Goal: Transaction & Acquisition: Purchase product/service

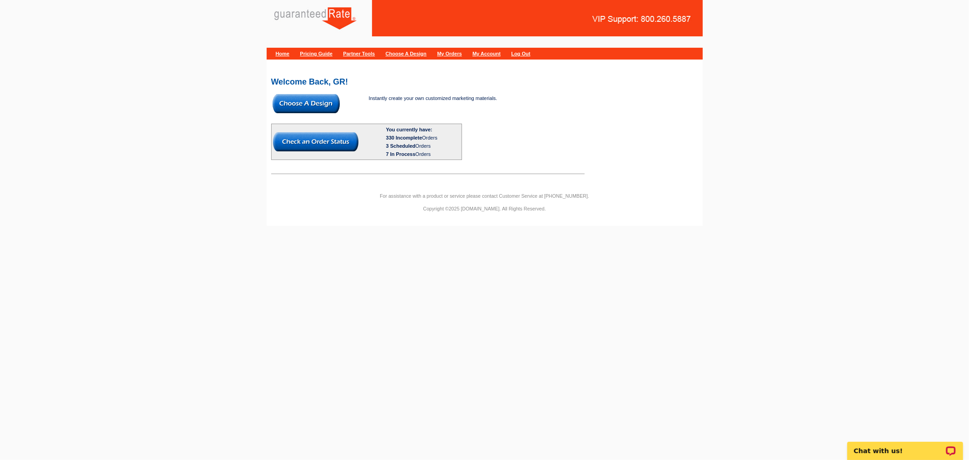
click at [303, 97] on img at bounding box center [306, 103] width 67 height 19
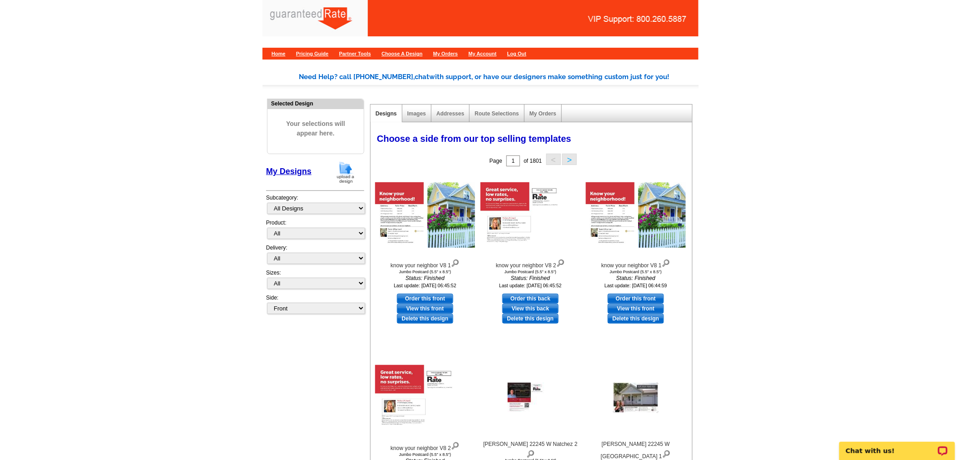
click at [331, 175] on div "My Designs" at bounding box center [315, 174] width 98 height 27
click at [340, 169] on img at bounding box center [346, 172] width 24 height 23
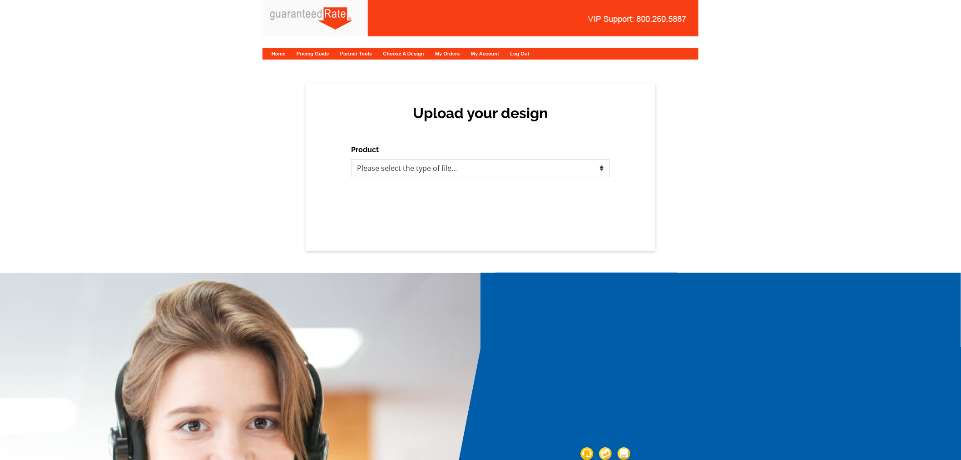
click at [465, 167] on select "Please select the type of file... Postcards Calendars Business Cards Letters an…" at bounding box center [480, 168] width 259 height 18
select select "1"
click at [351, 159] on select "Please select the type of file... Postcards Calendars Business Cards Letters an…" at bounding box center [480, 168] width 259 height 18
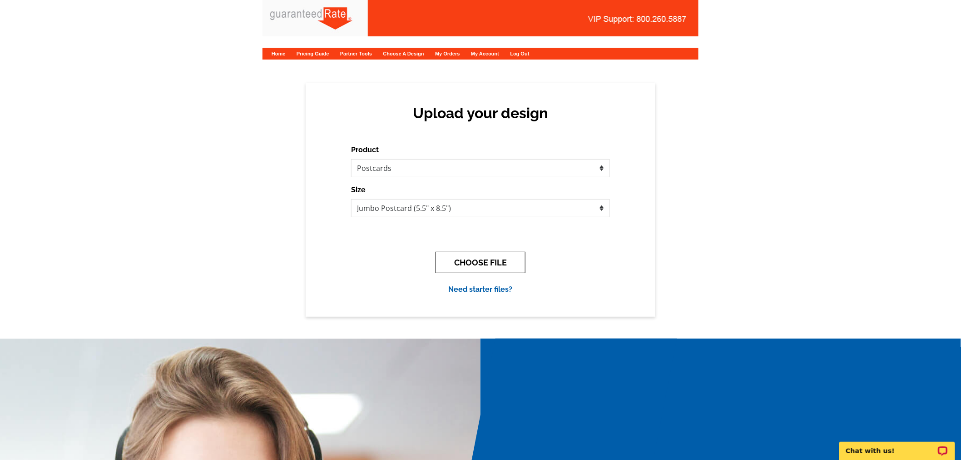
click at [471, 253] on button "CHOOSE FILE" at bounding box center [481, 262] width 90 height 21
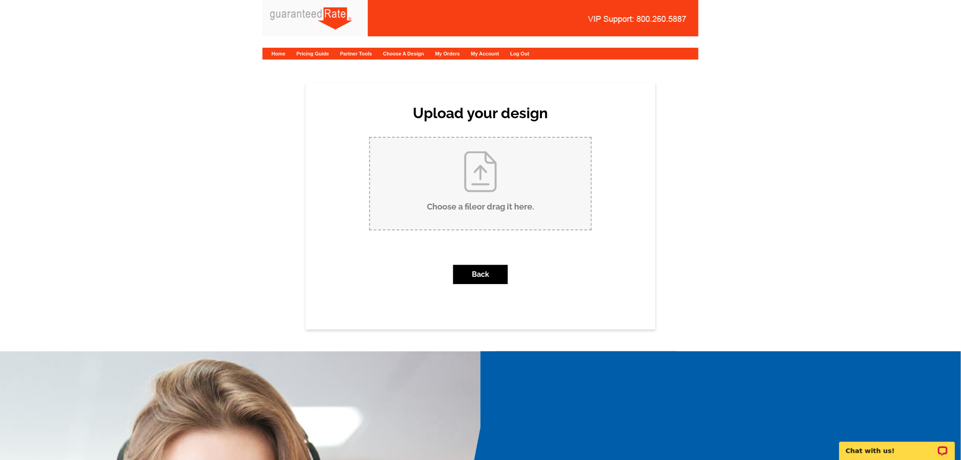
click at [462, 176] on input "Choose a file or drag it here ." at bounding box center [480, 184] width 221 height 92
type input "C:\fakepath\CarrieJustListed.pdf"
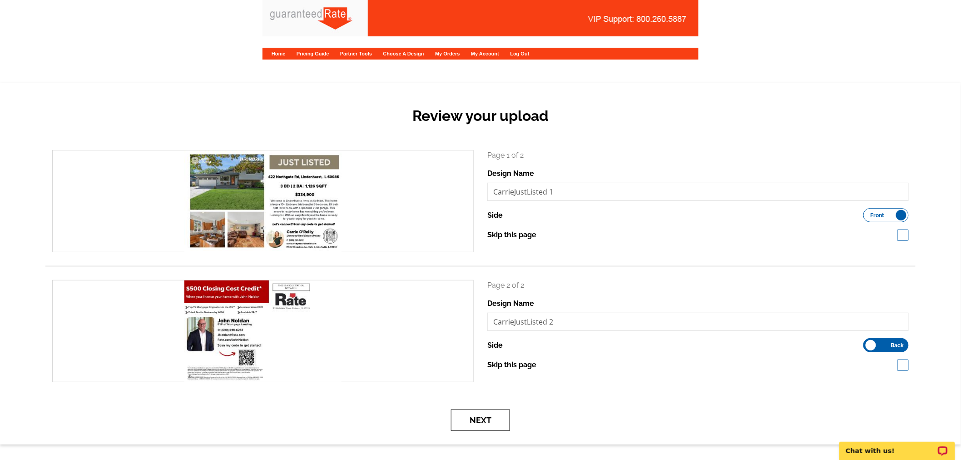
click at [496, 414] on button "Next" at bounding box center [480, 419] width 59 height 21
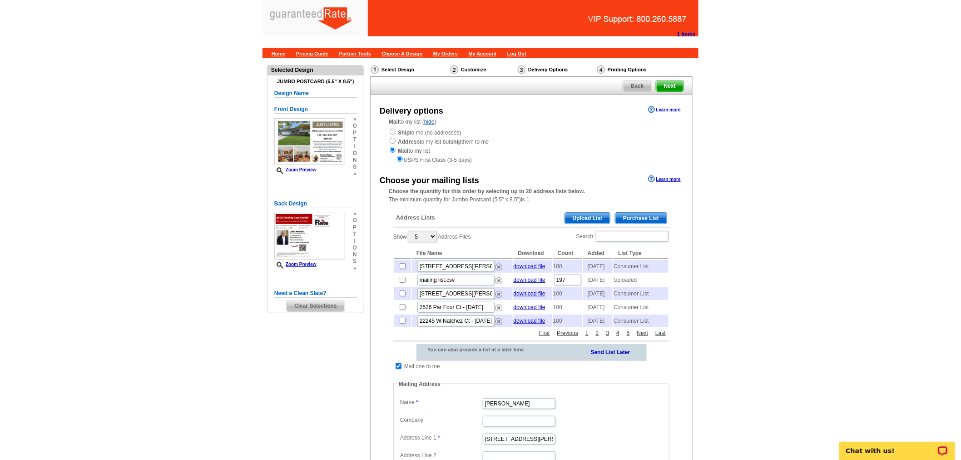
click at [646, 220] on span "Purchase List" at bounding box center [641, 218] width 51 height 11
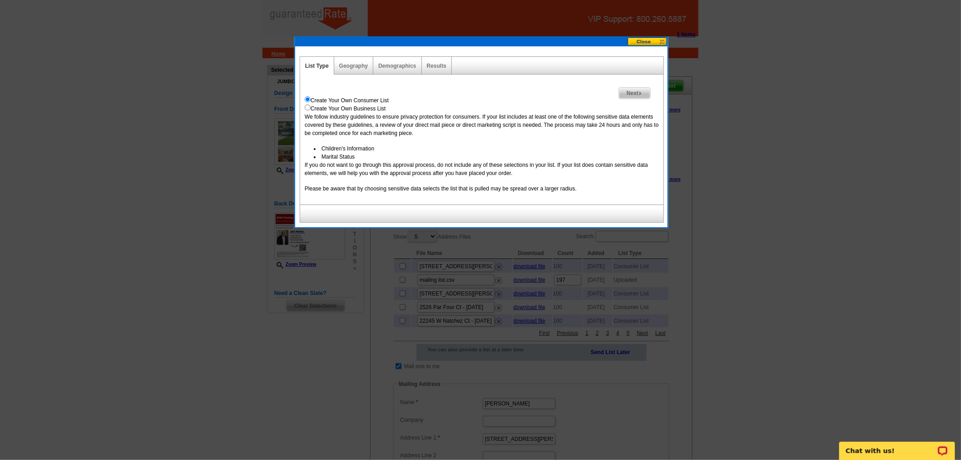
click at [641, 87] on link "Next" at bounding box center [635, 93] width 32 height 12
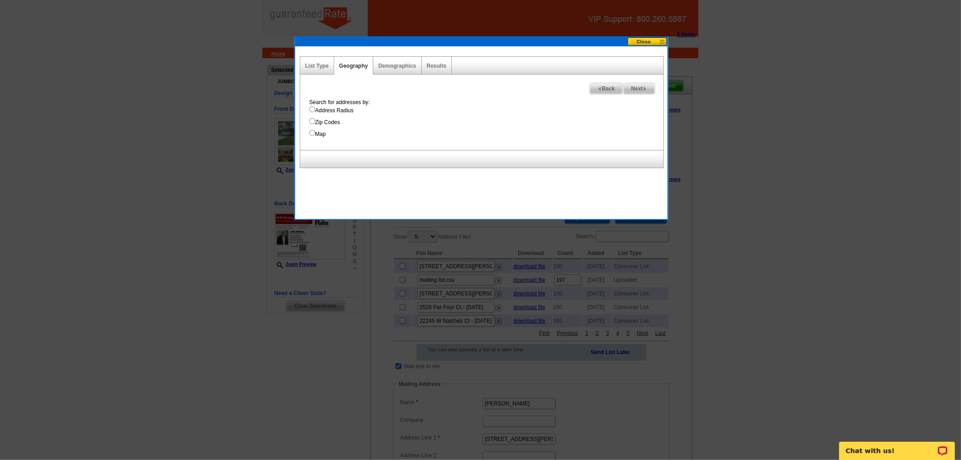
click at [314, 130] on input "Map" at bounding box center [312, 133] width 6 height 6
radio input "true"
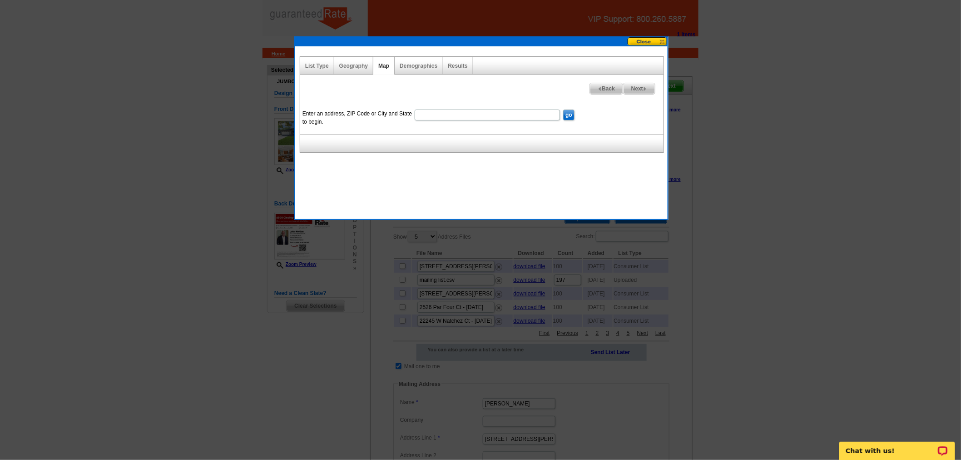
click at [463, 119] on input "Enter an address, ZIP Code or City and State to begin." at bounding box center [487, 114] width 145 height 11
paste input "422 Northgate RdLindenhurst, IL 60046"
click at [462, 115] on input "422 Northgate RdLindenhurst, IL 60046" at bounding box center [487, 114] width 145 height 11
type input "422 Northgate Rd Lindenhurst, IL 60046"
click at [564, 112] on input "go" at bounding box center [568, 114] width 11 height 11
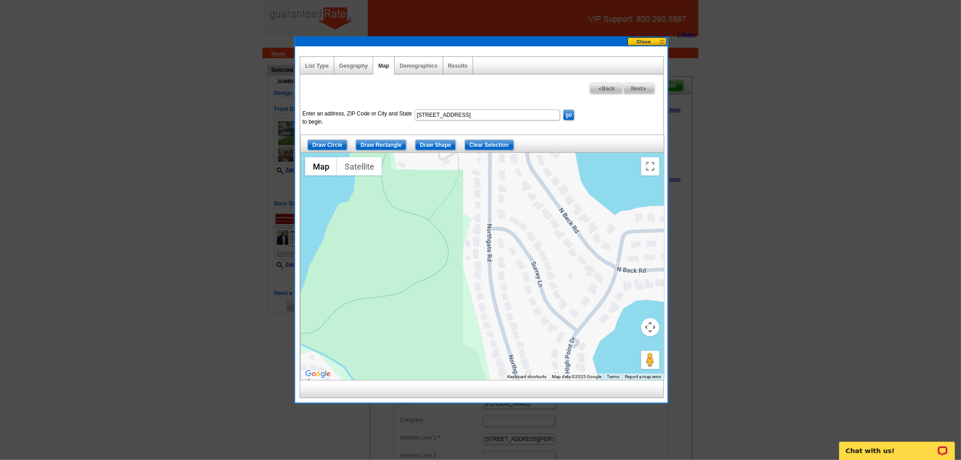
click at [651, 321] on button "Map camera controls" at bounding box center [650, 327] width 18 height 18
click at [630, 348] on button "Zoom out" at bounding box center [628, 350] width 18 height 18
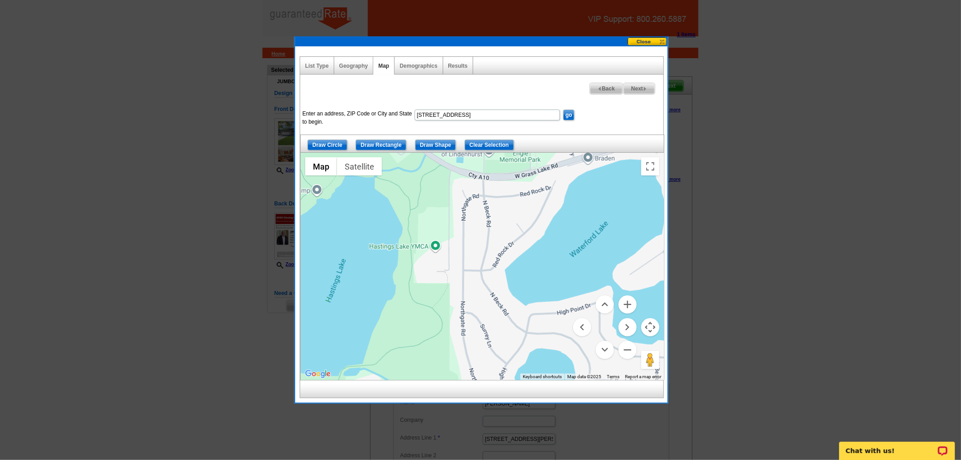
drag, startPoint x: 526, startPoint y: 274, endPoint x: 502, endPoint y: 341, distance: 70.7
click at [502, 341] on div at bounding box center [482, 266] width 363 height 227
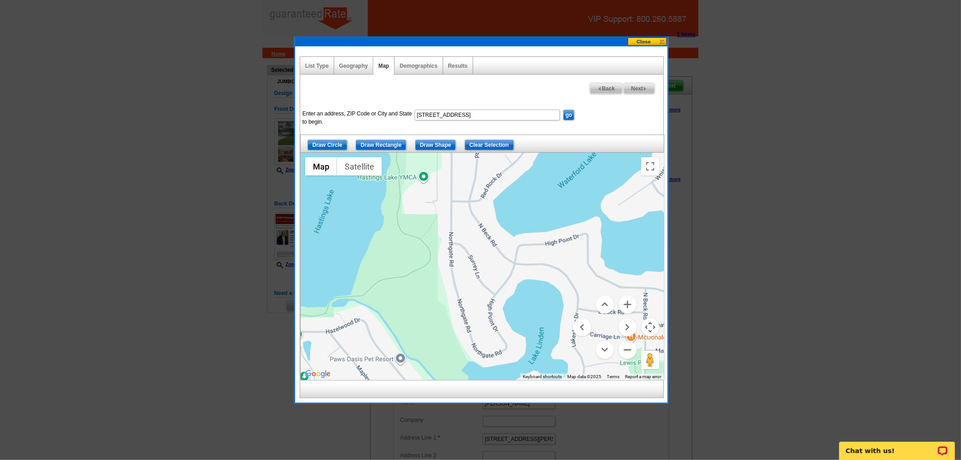
drag, startPoint x: 468, startPoint y: 306, endPoint x: 456, endPoint y: 234, distance: 72.3
click at [456, 234] on div at bounding box center [482, 266] width 363 height 227
click at [433, 143] on input "Draw Shape" at bounding box center [435, 144] width 41 height 11
click at [435, 199] on div at bounding box center [482, 266] width 363 height 227
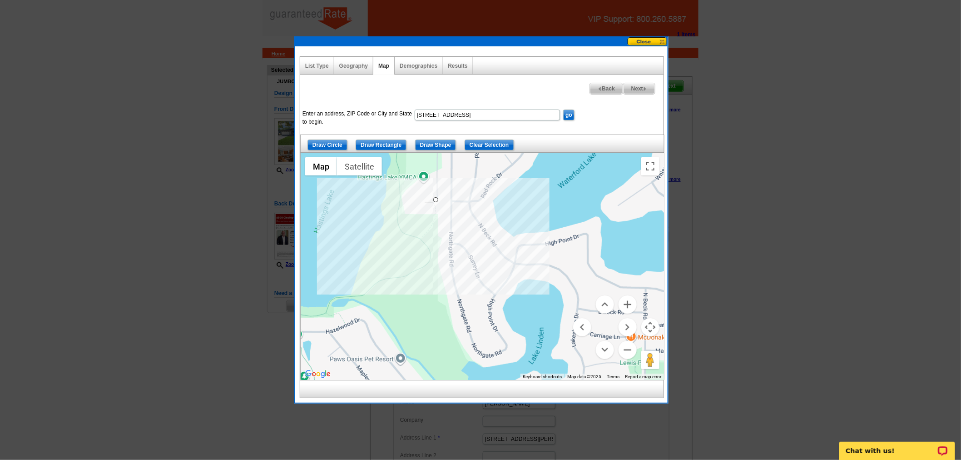
click at [459, 200] on div at bounding box center [482, 266] width 363 height 227
click at [464, 273] on div at bounding box center [482, 266] width 363 height 227
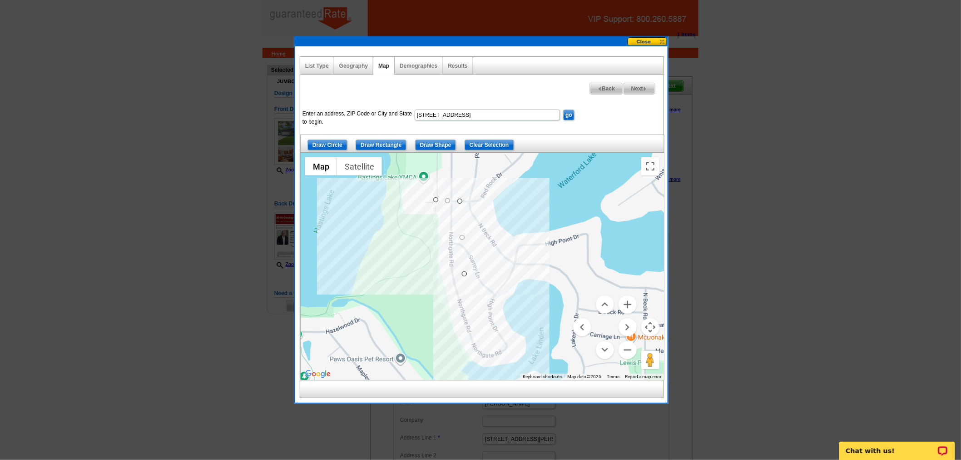
click at [480, 330] on div at bounding box center [482, 266] width 363 height 227
click at [500, 358] on div at bounding box center [482, 266] width 363 height 227
click at [476, 364] on div at bounding box center [482, 266] width 363 height 227
click at [451, 328] on div at bounding box center [482, 266] width 363 height 227
click at [437, 267] on div at bounding box center [482, 266] width 363 height 227
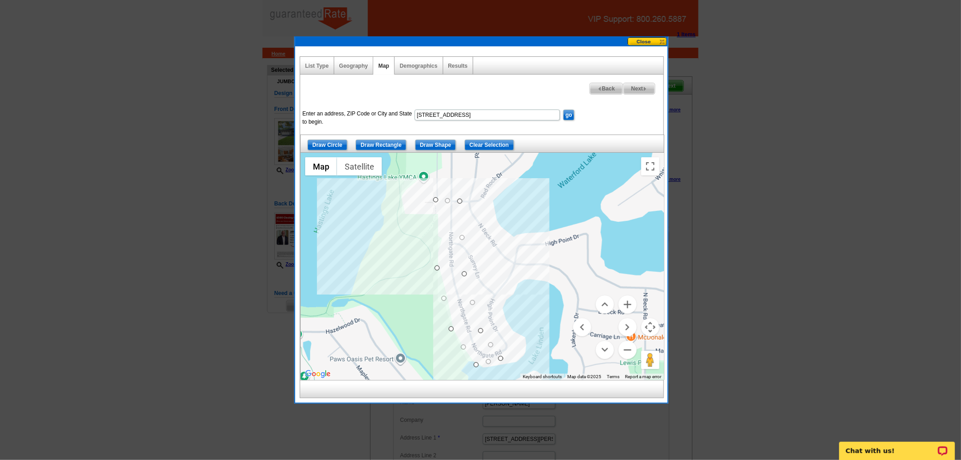
click at [434, 201] on div at bounding box center [482, 266] width 363 height 227
click at [634, 304] on button "Zoom in" at bounding box center [628, 304] width 18 height 18
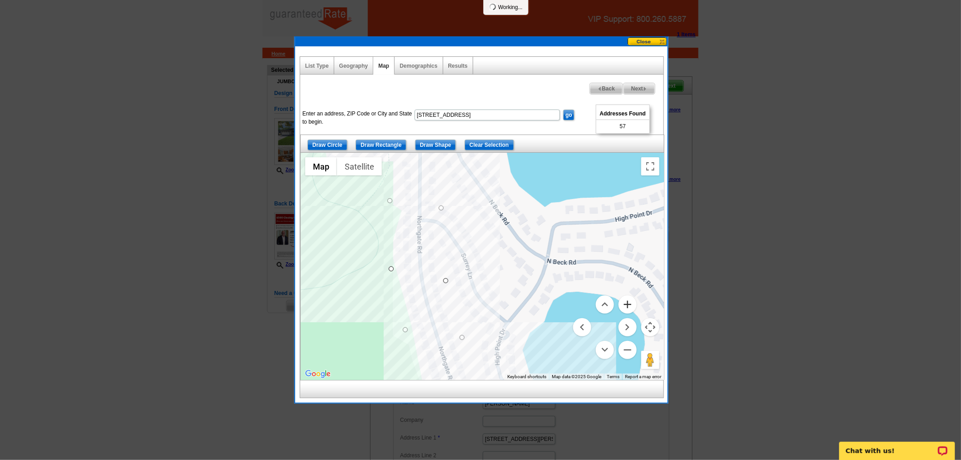
click at [634, 304] on button "Zoom in" at bounding box center [628, 304] width 18 height 18
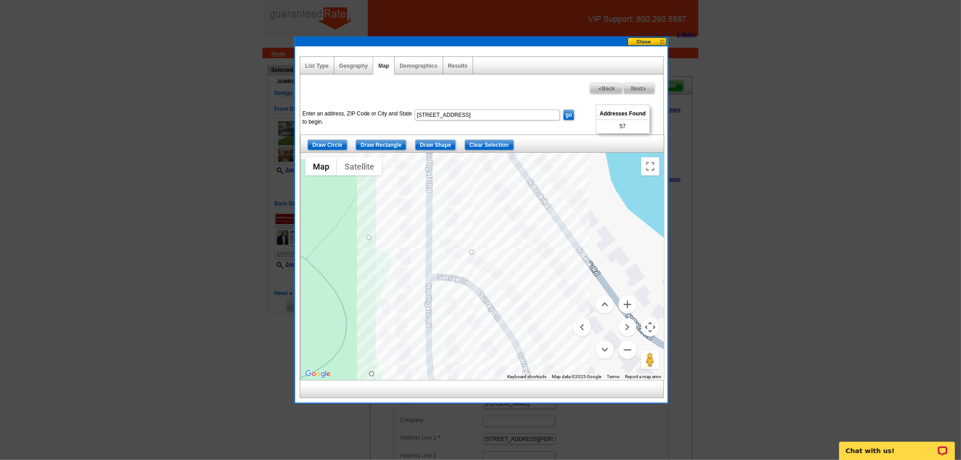
drag, startPoint x: 436, startPoint y: 238, endPoint x: 512, endPoint y: 346, distance: 132.1
click at [512, 346] on div at bounding box center [482, 266] width 363 height 227
drag, startPoint x: 469, startPoint y: 250, endPoint x: 462, endPoint y: 250, distance: 6.8
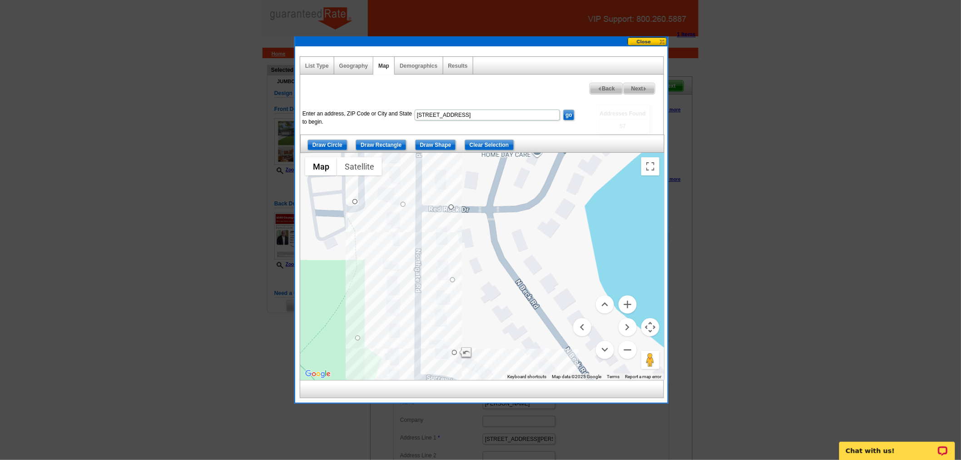
drag, startPoint x: 474, startPoint y: 217, endPoint x: 462, endPoint y: 318, distance: 101.9
click at [462, 318] on div at bounding box center [482, 266] width 363 height 227
drag, startPoint x: 354, startPoint y: 200, endPoint x: 374, endPoint y: 205, distance: 20.2
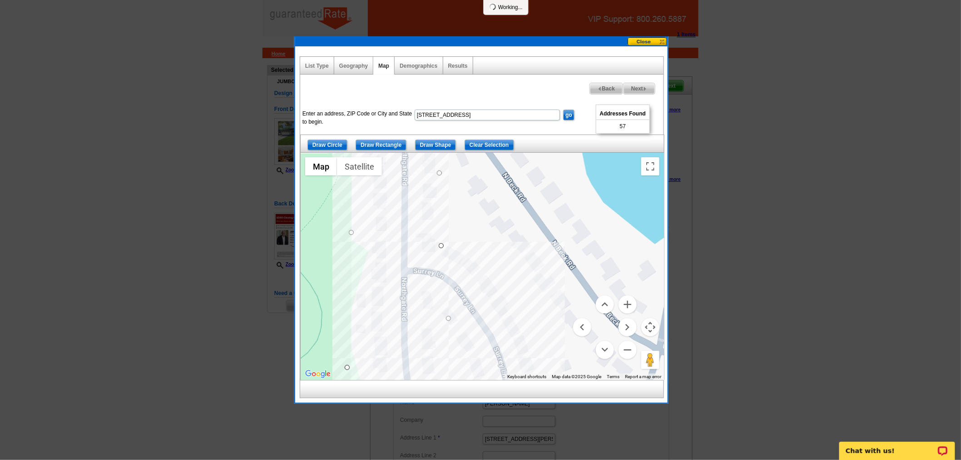
drag, startPoint x: 484, startPoint y: 304, endPoint x: 471, endPoint y: 194, distance: 110.7
click at [471, 194] on div at bounding box center [482, 266] width 363 height 227
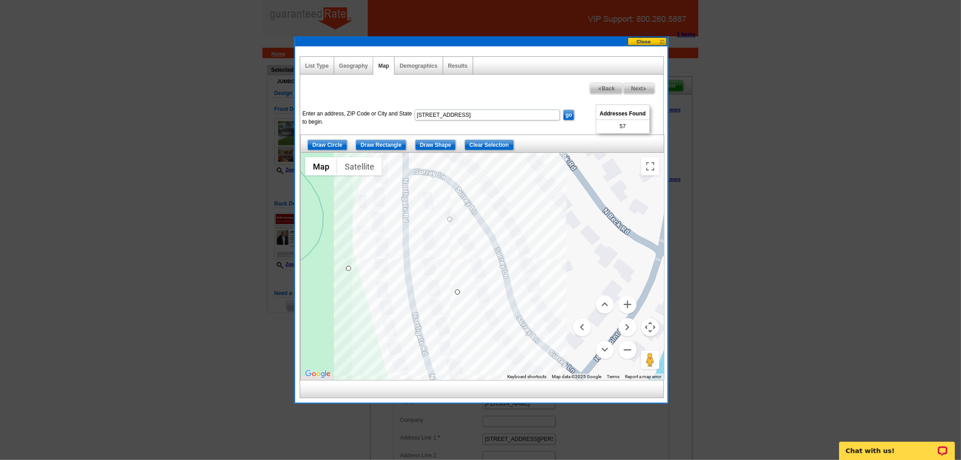
drag, startPoint x: 459, startPoint y: 337, endPoint x: 463, endPoint y: 208, distance: 129.1
click at [463, 208] on div at bounding box center [482, 266] width 363 height 227
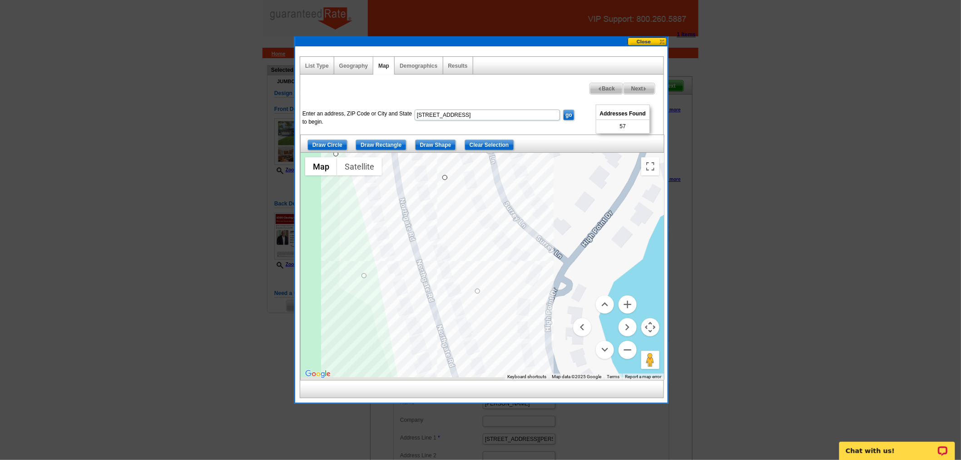
drag, startPoint x: 432, startPoint y: 292, endPoint x: 411, endPoint y: 204, distance: 90.6
click at [411, 204] on div at bounding box center [482, 266] width 363 height 227
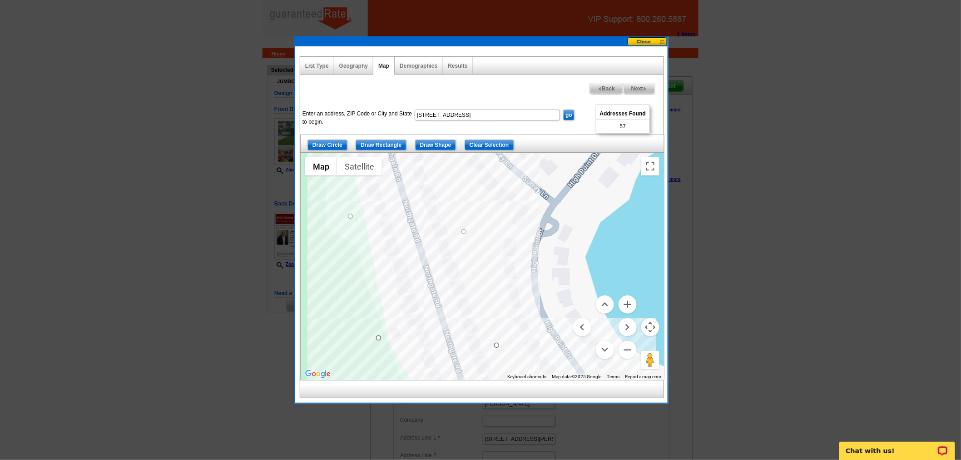
drag, startPoint x: 449, startPoint y: 384, endPoint x: 419, endPoint y: 257, distance: 130.6
click at [419, 257] on div "List Type Geography Map Demographics Results Next Addresses Found 57 Back Enter…" at bounding box center [481, 227] width 363 height 342
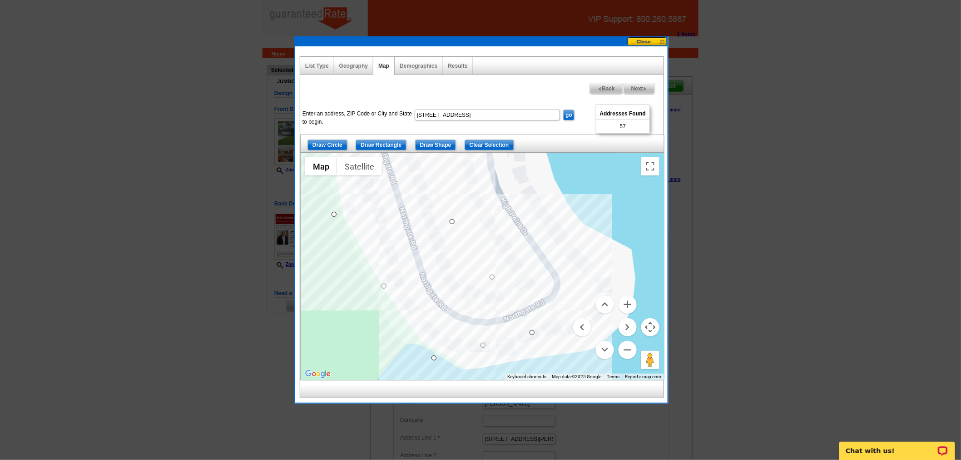
drag, startPoint x: 453, startPoint y: 287, endPoint x: 423, endPoint y: 192, distance: 100.0
click at [423, 192] on div at bounding box center [482, 266] width 363 height 227
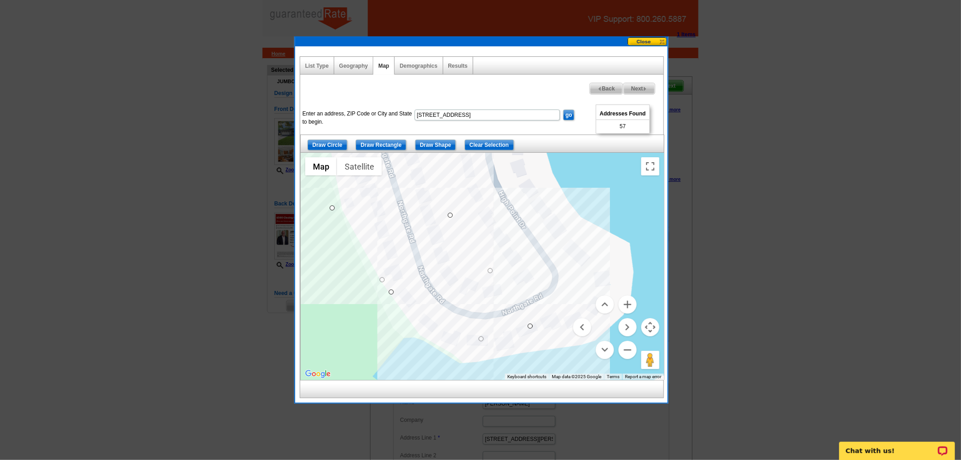
drag, startPoint x: 432, startPoint y: 353, endPoint x: 391, endPoint y: 292, distance: 73.8
drag, startPoint x: 530, startPoint y: 326, endPoint x: 460, endPoint y: 258, distance: 97.7
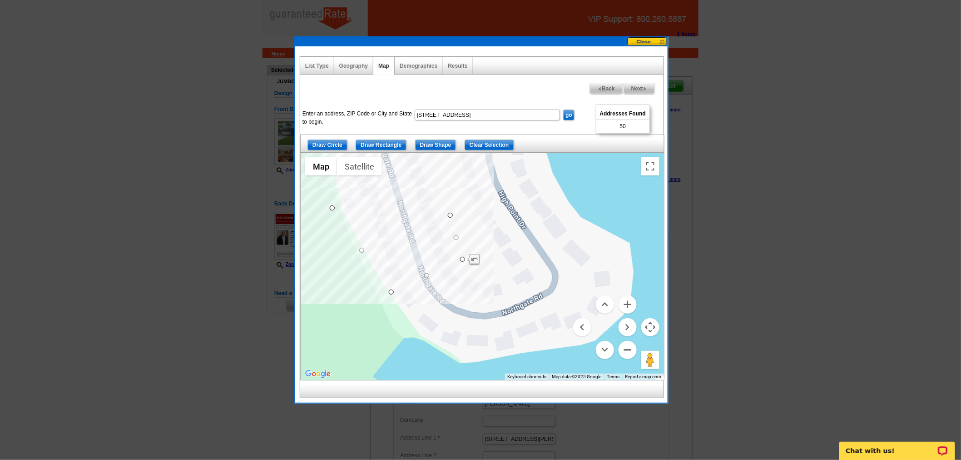
click at [629, 352] on button "Zoom out" at bounding box center [628, 350] width 18 height 18
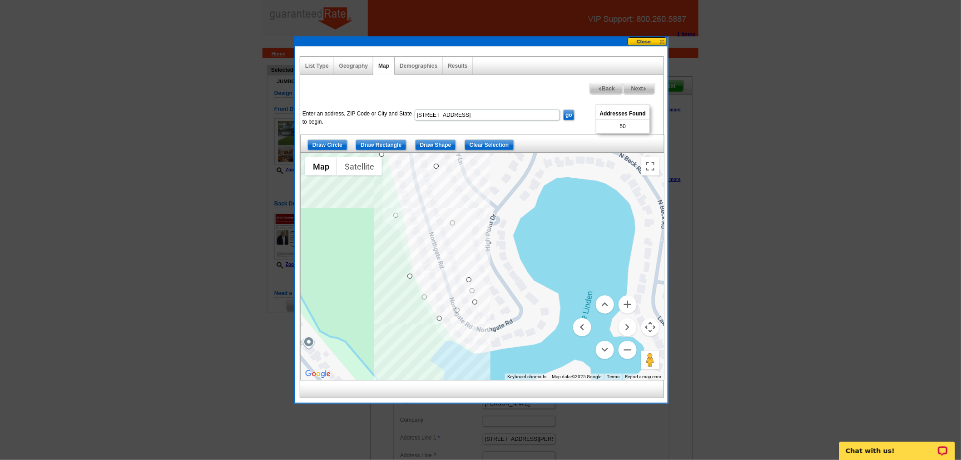
drag, startPoint x: 551, startPoint y: 209, endPoint x: 553, endPoint y: 251, distance: 42.3
click at [553, 251] on div at bounding box center [482, 266] width 363 height 227
click at [624, 343] on button "Zoom out" at bounding box center [628, 350] width 18 height 18
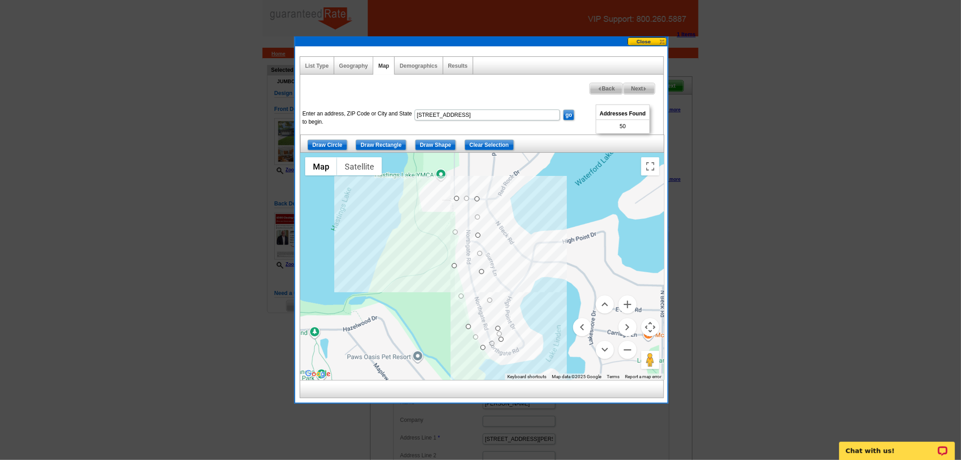
click at [548, 278] on div at bounding box center [482, 266] width 363 height 227
click at [630, 302] on button "Zoom in" at bounding box center [628, 304] width 18 height 18
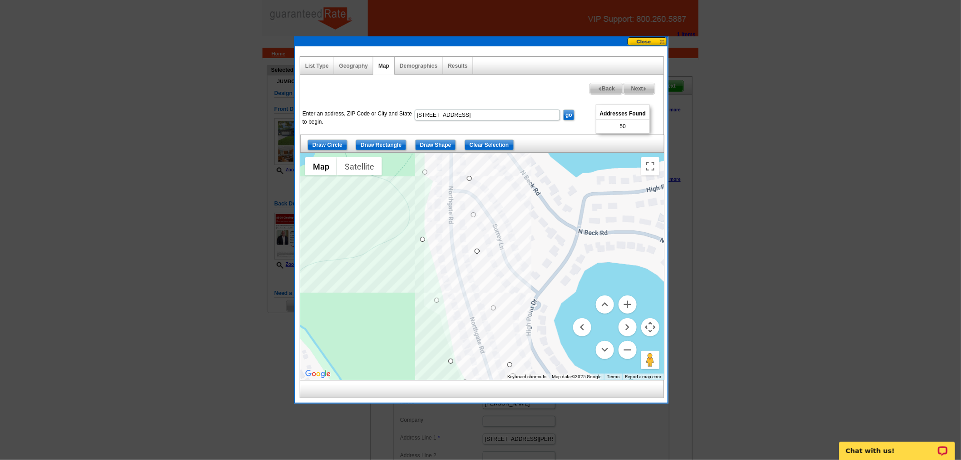
drag, startPoint x: 584, startPoint y: 286, endPoint x: 580, endPoint y: 259, distance: 27.0
click at [580, 259] on div at bounding box center [482, 266] width 363 height 227
click at [624, 298] on button "Zoom in" at bounding box center [628, 304] width 18 height 18
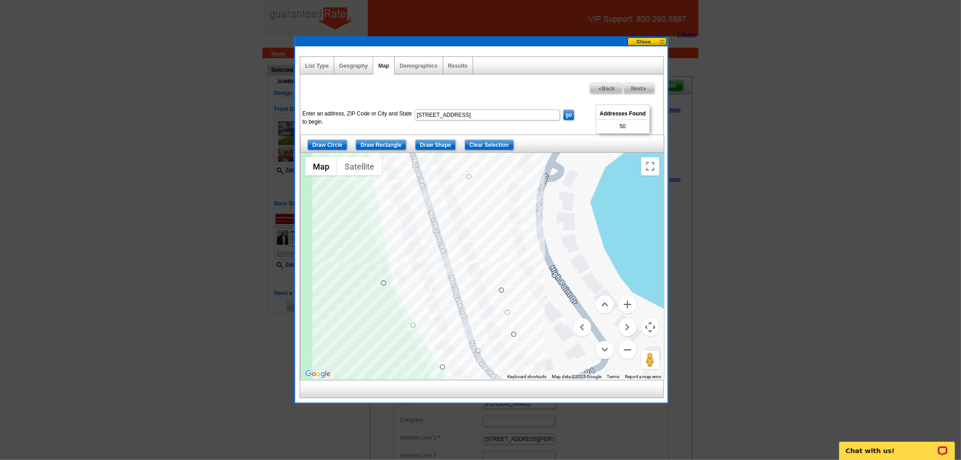
drag, startPoint x: 527, startPoint y: 319, endPoint x: 490, endPoint y: 128, distance: 195.4
click at [490, 128] on div "Enter an address, ZIP Code or City and State to begin. 422 Northgate Rd Lindenh…" at bounding box center [481, 236] width 363 height 288
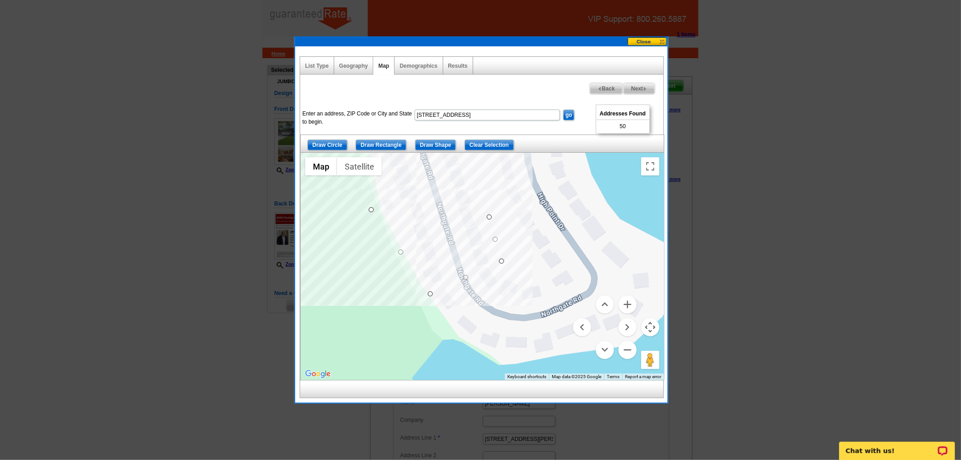
drag, startPoint x: 507, startPoint y: 257, endPoint x: 497, endPoint y: 202, distance: 56.0
click at [497, 202] on div at bounding box center [482, 266] width 363 height 227
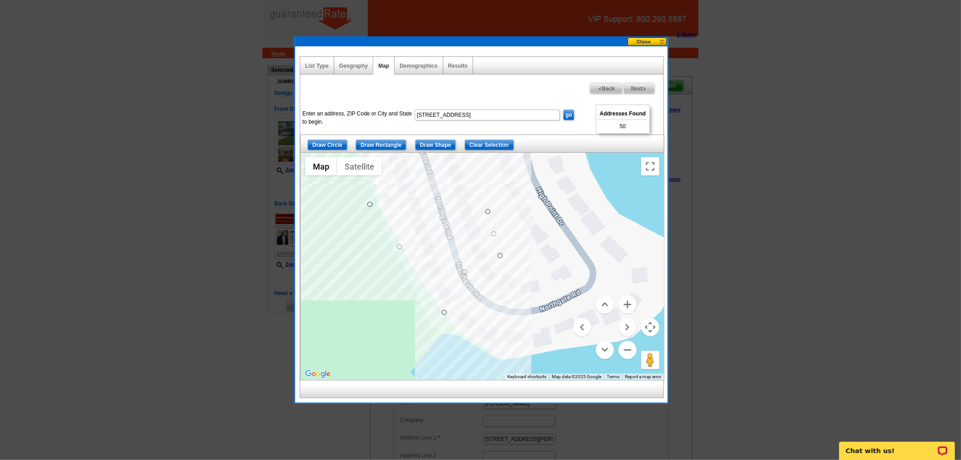
drag, startPoint x: 428, startPoint y: 289, endPoint x: 444, endPoint y: 314, distance: 29.4
drag, startPoint x: 500, startPoint y: 256, endPoint x: 507, endPoint y: 269, distance: 15.0
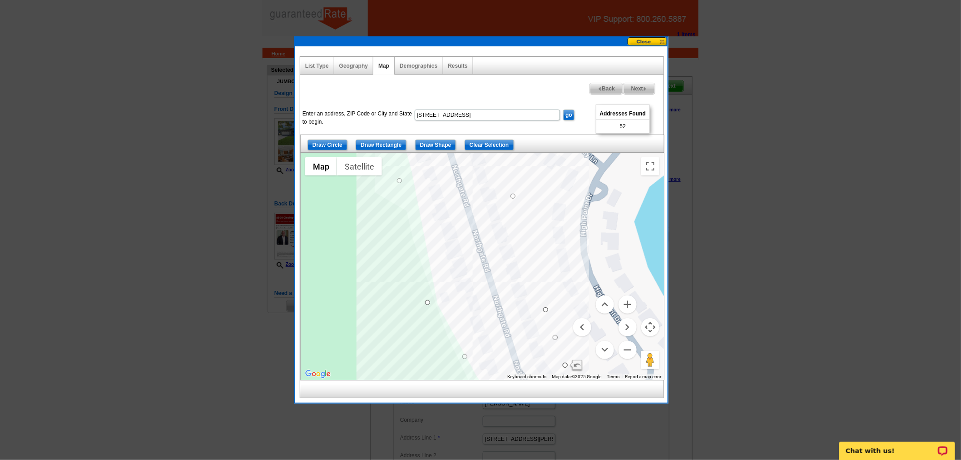
drag, startPoint x: 535, startPoint y: 199, endPoint x: 594, endPoint y: 299, distance: 115.9
click at [594, 299] on div "Map Terrain Satellite Labels Keyboard shortcuts Map Data Map data ©2025 Google …" at bounding box center [482, 266] width 363 height 227
click at [629, 350] on button "Zoom out" at bounding box center [628, 350] width 18 height 18
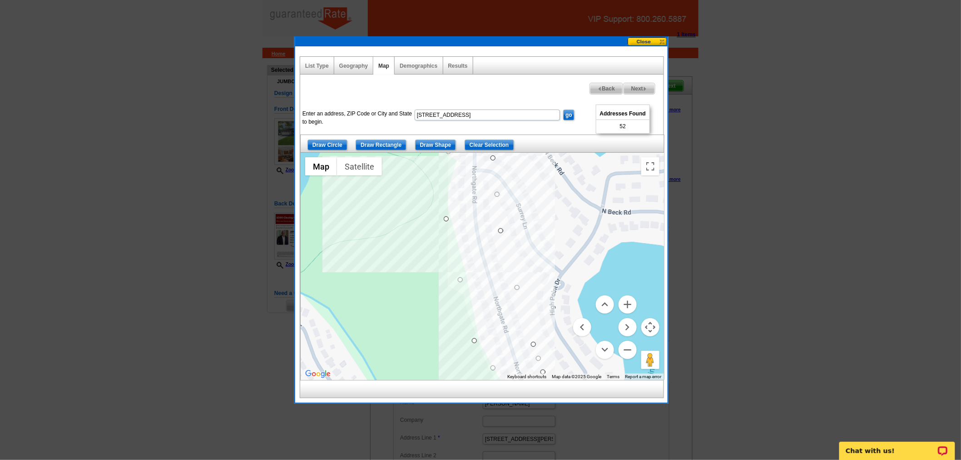
drag, startPoint x: 543, startPoint y: 204, endPoint x: 562, endPoint y: 263, distance: 61.2
click at [562, 263] on div at bounding box center [482, 266] width 363 height 227
click at [631, 353] on button "Zoom out" at bounding box center [628, 350] width 18 height 18
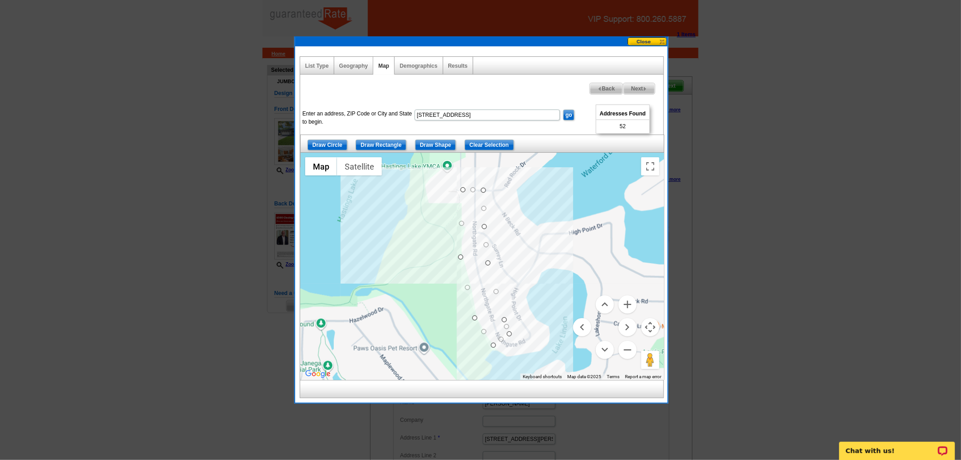
drag, startPoint x: 531, startPoint y: 214, endPoint x: 527, endPoint y: 231, distance: 17.4
click at [527, 231] on div at bounding box center [482, 266] width 363 height 227
click at [645, 91] on span "Next" at bounding box center [639, 88] width 31 height 11
select select
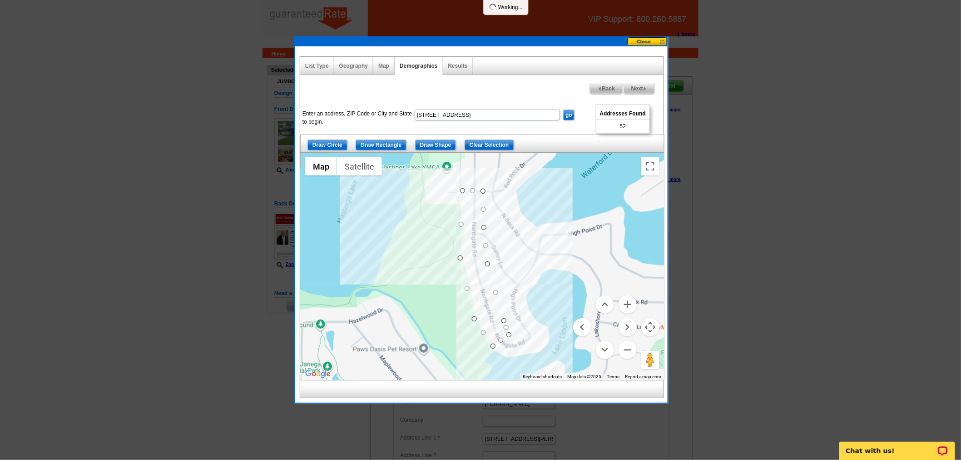
select select
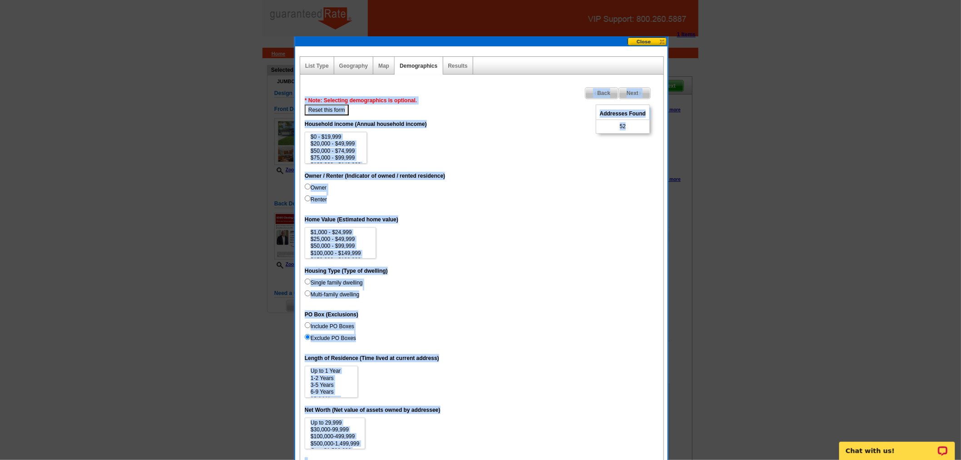
click at [603, 220] on dt "Home Value (Estimated home value)" at bounding box center [482, 219] width 354 height 16
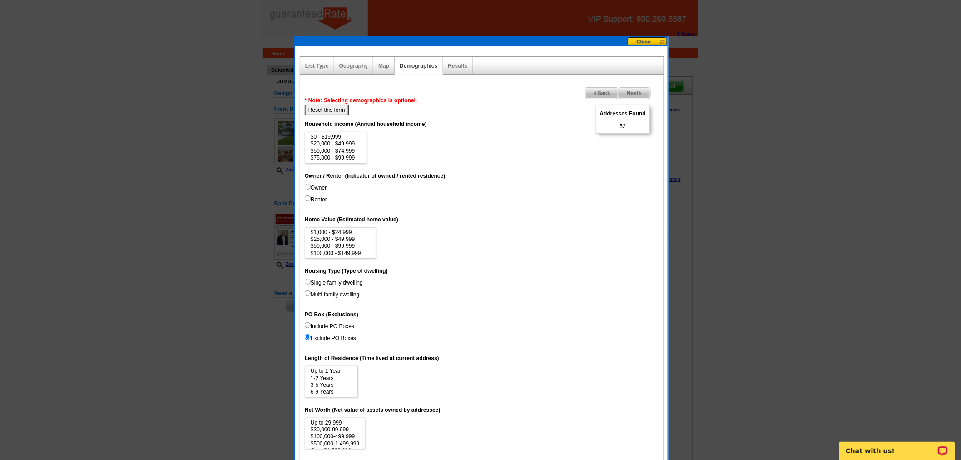
click at [642, 89] on span "Next" at bounding box center [634, 93] width 31 height 11
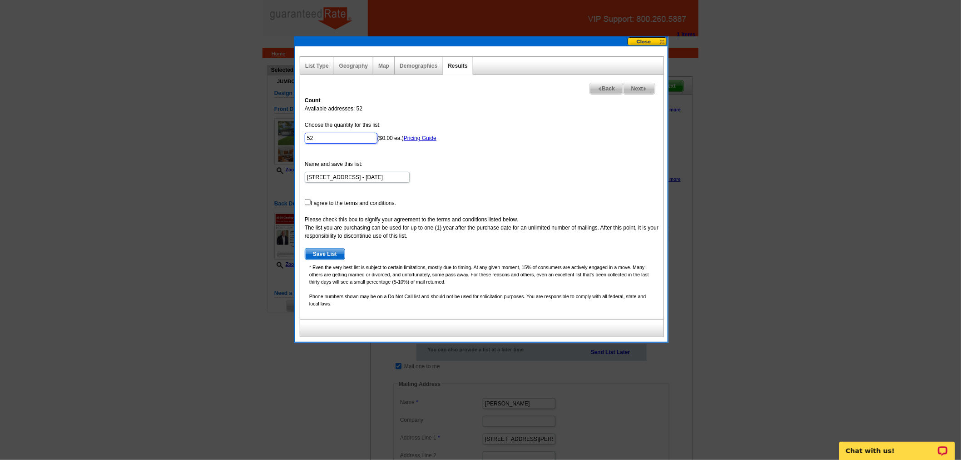
click at [313, 135] on input "52" at bounding box center [341, 138] width 73 height 11
type input "52"
click at [309, 203] on input "checkbox" at bounding box center [308, 202] width 6 height 6
checkbox input "true"
click at [335, 253] on span "Save List" at bounding box center [325, 253] width 40 height 11
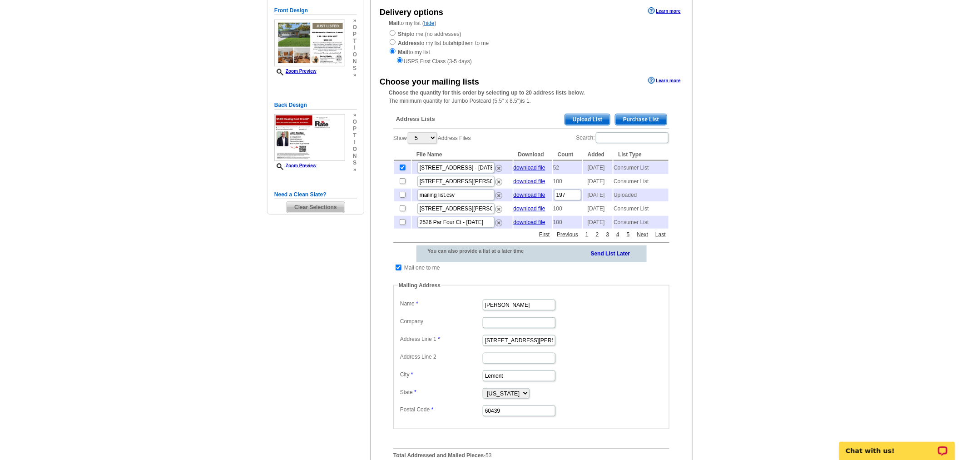
scroll to position [101, 0]
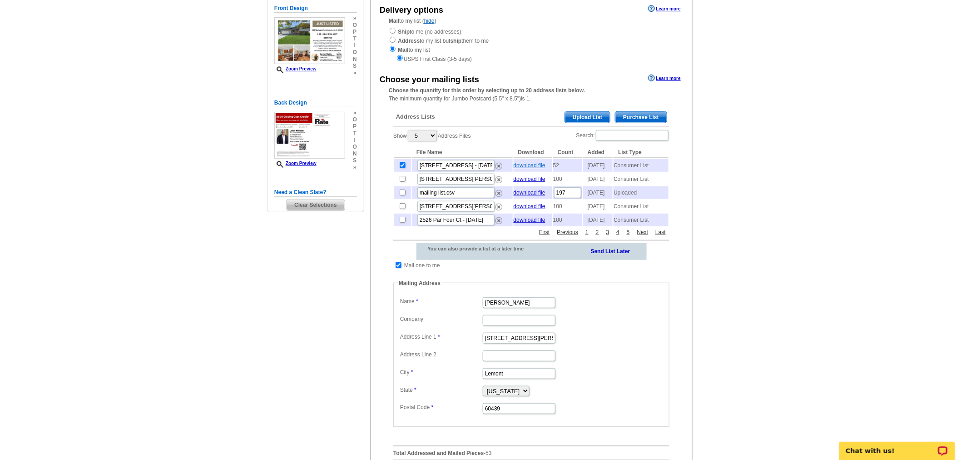
click at [527, 162] on link "download file" at bounding box center [530, 165] width 32 height 6
click at [403, 167] on input "checkbox" at bounding box center [403, 165] width 6 height 6
checkbox input "false"
click at [583, 114] on span "Upload List" at bounding box center [587, 117] width 45 height 11
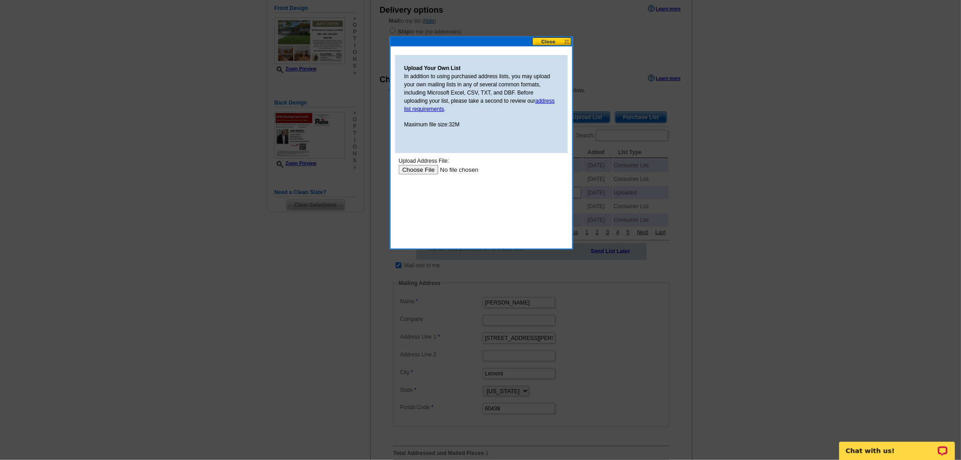
scroll to position [0, 0]
click at [428, 167] on input "file" at bounding box center [455, 170] width 115 height 10
type input "C:\fakepath\mailing-list_995966.csv"
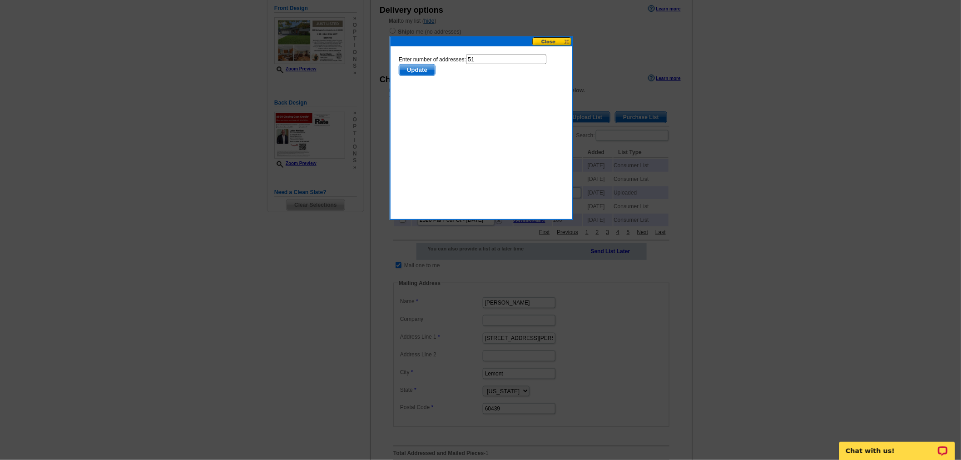
click at [482, 61] on input "51" at bounding box center [506, 60] width 80 height 10
type input "50"
click at [421, 67] on span "Update" at bounding box center [417, 70] width 36 height 11
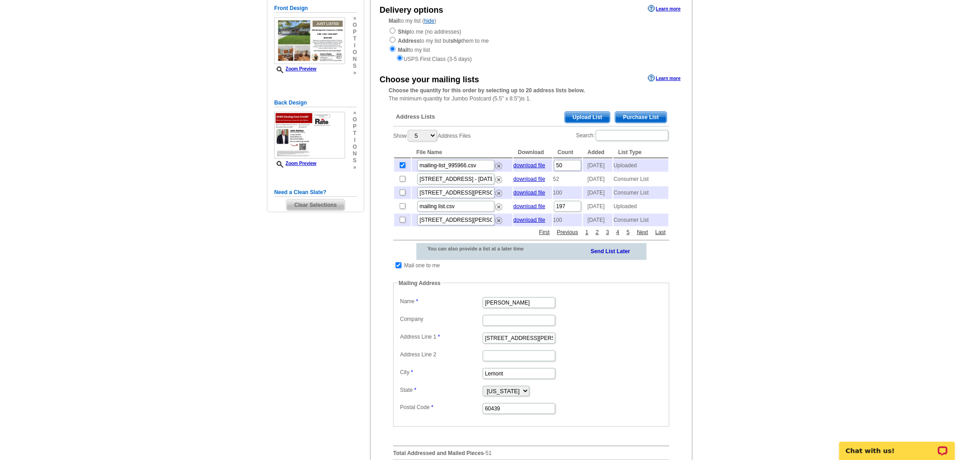
click at [397, 268] on input "checkbox" at bounding box center [399, 265] width 6 height 6
checkbox input "false"
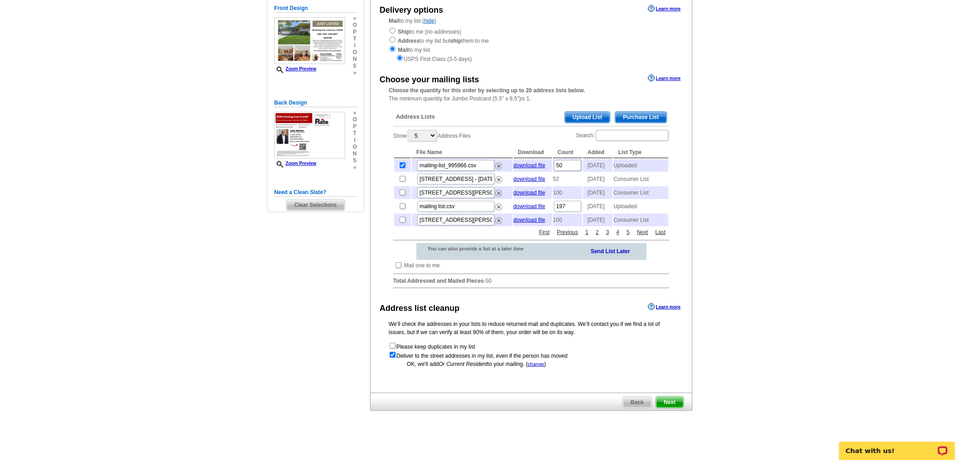
click at [664, 407] on span "Next" at bounding box center [669, 402] width 27 height 11
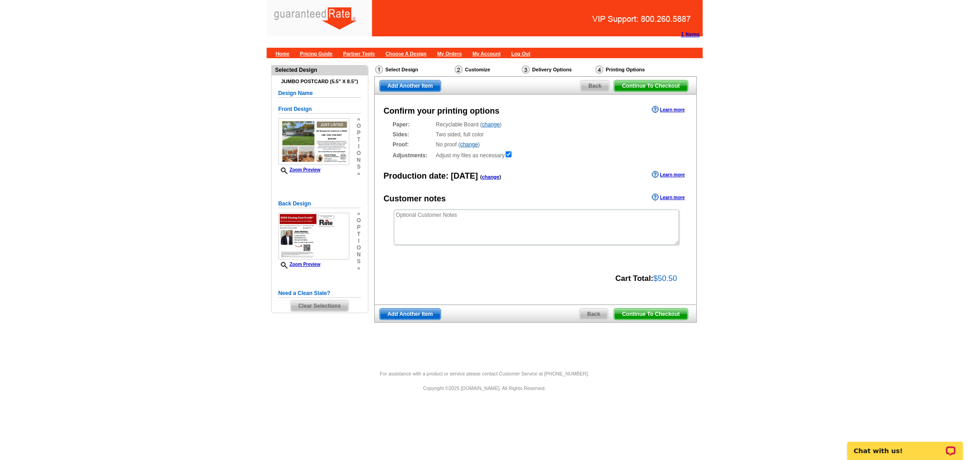
click at [635, 311] on span "Continue To Checkout" at bounding box center [650, 313] width 73 height 11
click at [643, 315] on span "Continue To Checkout" at bounding box center [650, 313] width 73 height 11
click at [641, 317] on span "Continue To Checkout" at bounding box center [650, 313] width 73 height 11
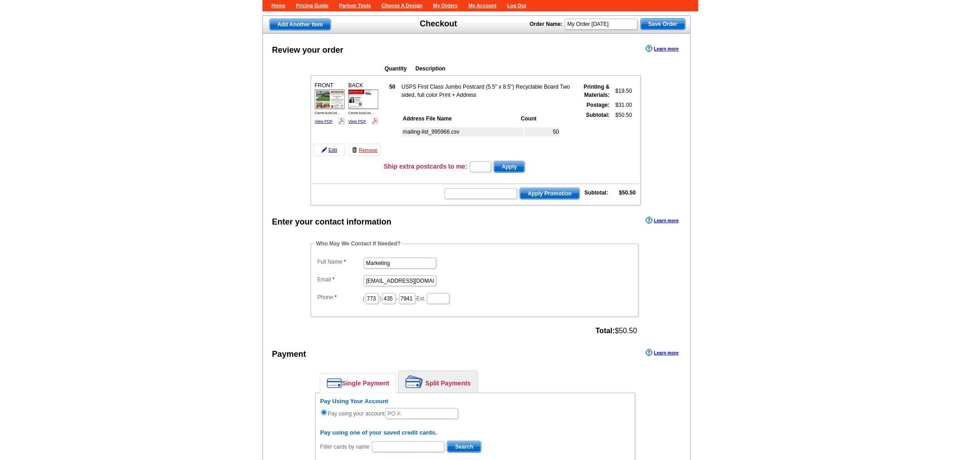
scroll to position [50, 0]
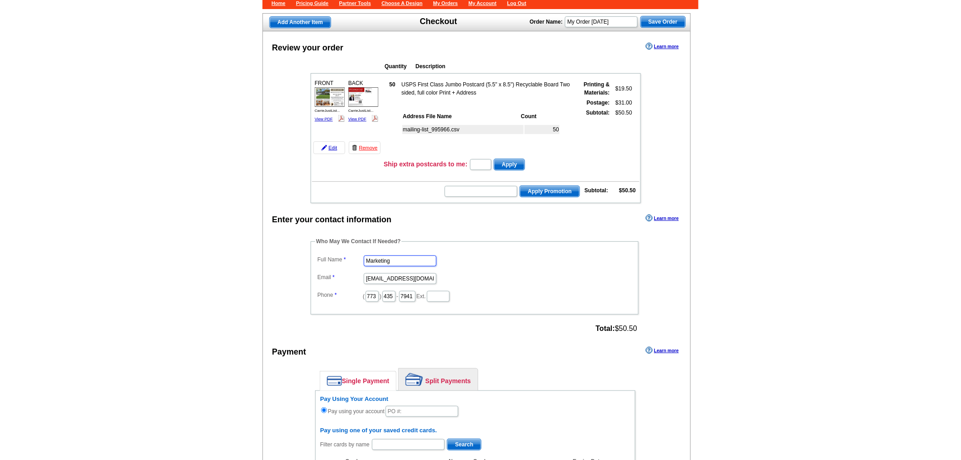
click at [401, 258] on input "Marketing" at bounding box center [400, 260] width 73 height 11
type input "[PERSON_NAME]"
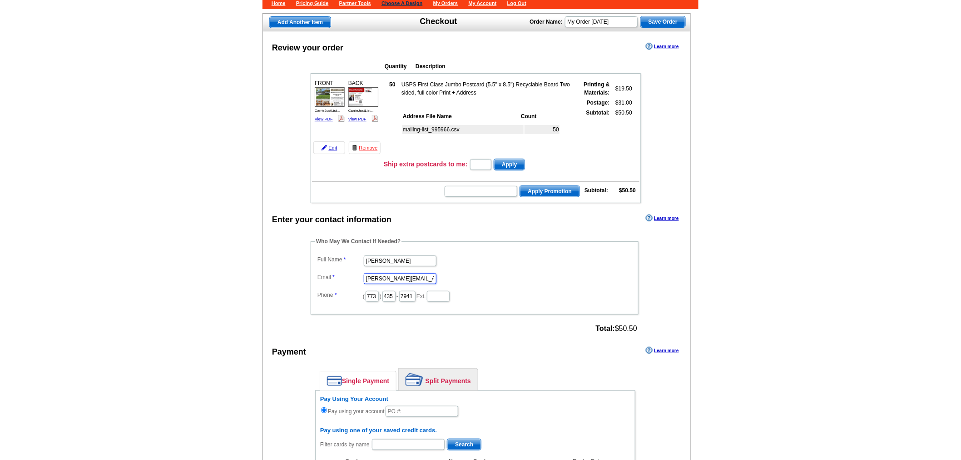
type input "[PERSON_NAME][EMAIL_ADDRESS][PERSON_NAME][DOMAIN_NAME]"
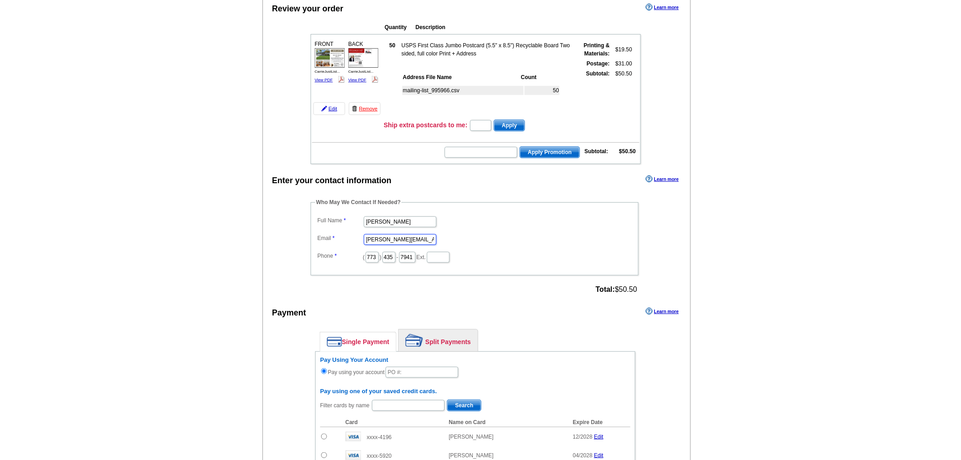
scroll to position [101, 0]
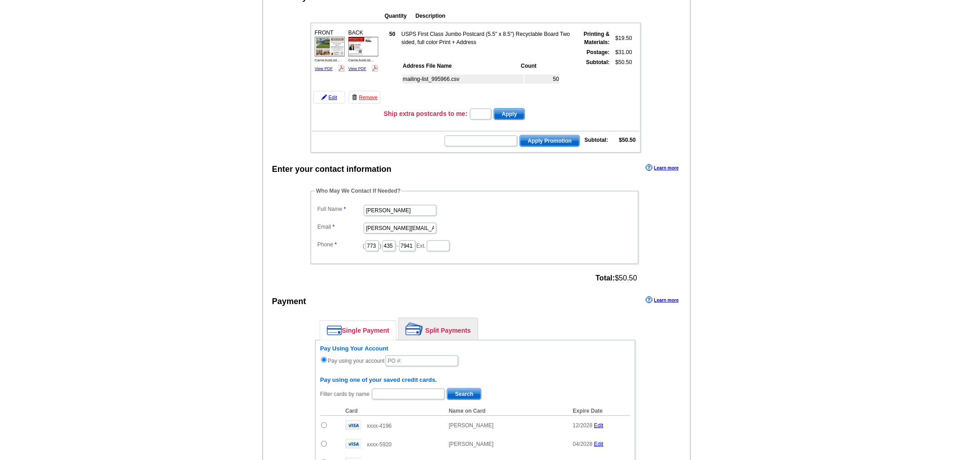
click at [428, 323] on link "Split Payments" at bounding box center [438, 329] width 79 height 22
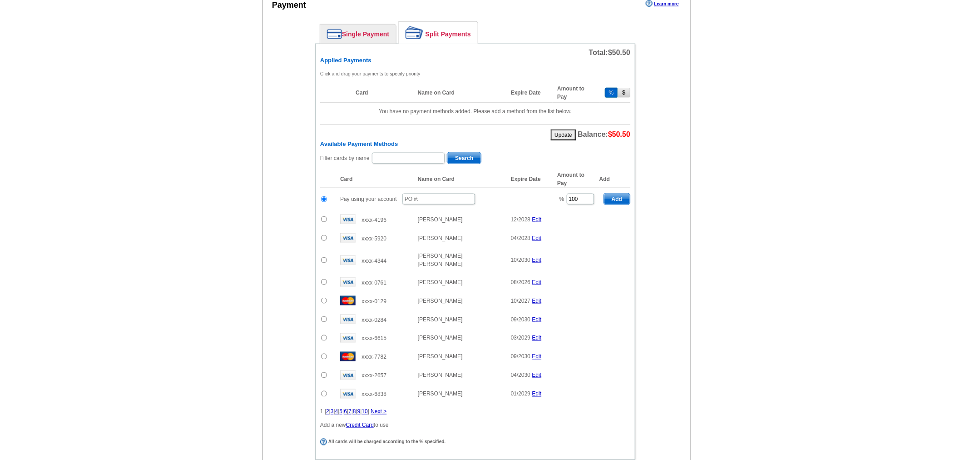
scroll to position [403, 0]
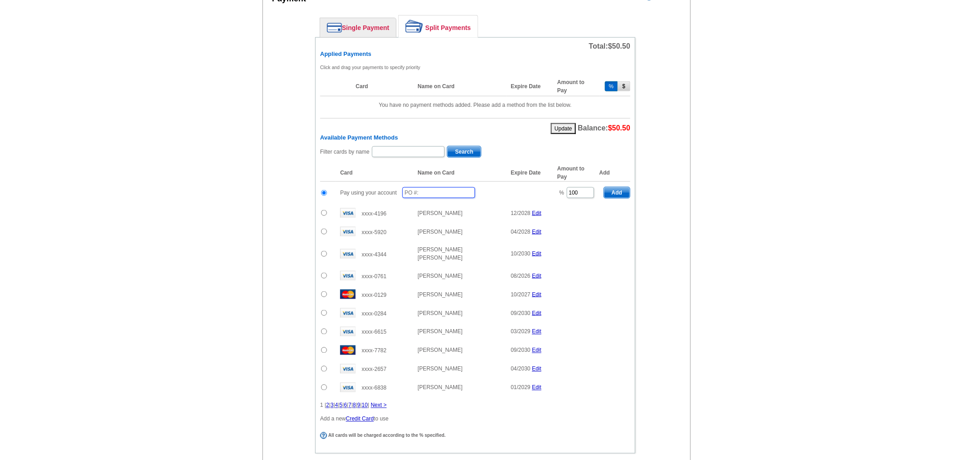
click at [418, 187] on input "text" at bounding box center [438, 192] width 73 height 11
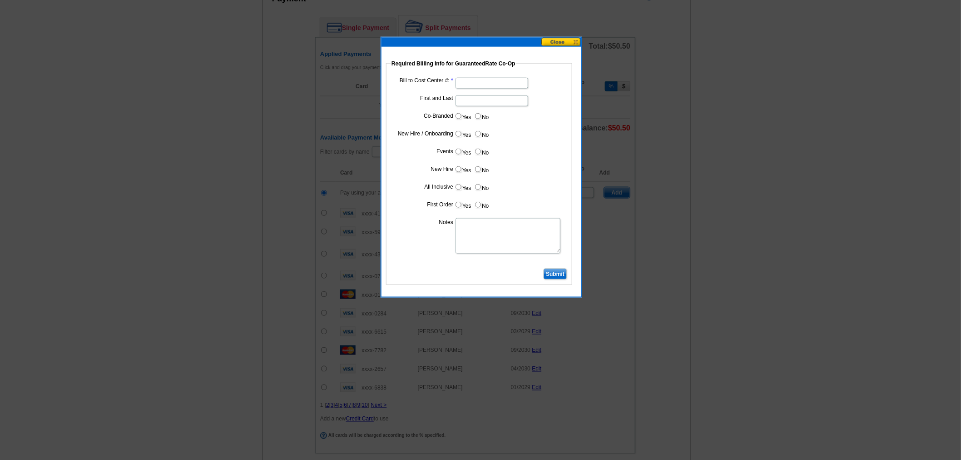
type input "10142025_1105_sb"
click at [496, 85] on input "Bill to Cost Center #:" at bounding box center [492, 83] width 73 height 11
click at [505, 79] on input "1367" at bounding box center [492, 83] width 73 height 11
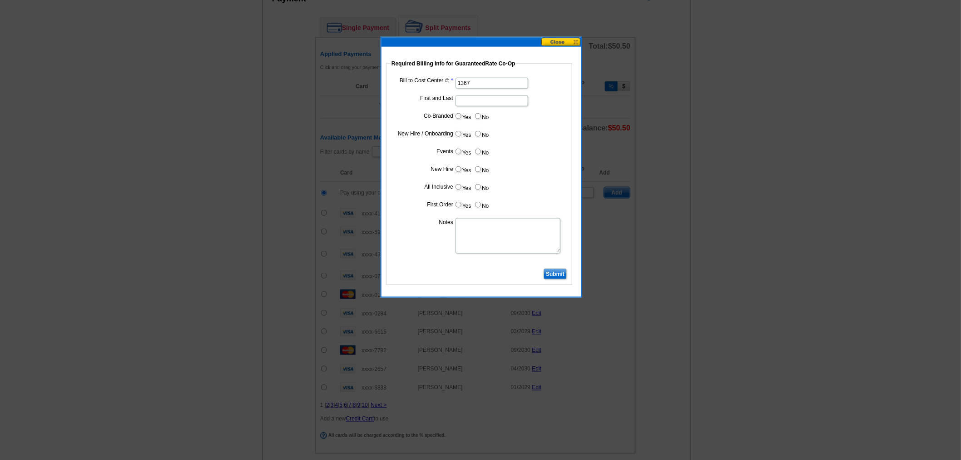
paste input "text"
type input "1367"
click at [504, 95] on input "First and Last" at bounding box center [492, 100] width 73 height 11
type input "John Noldan"
click at [456, 117] on input "Yes" at bounding box center [459, 116] width 6 height 6
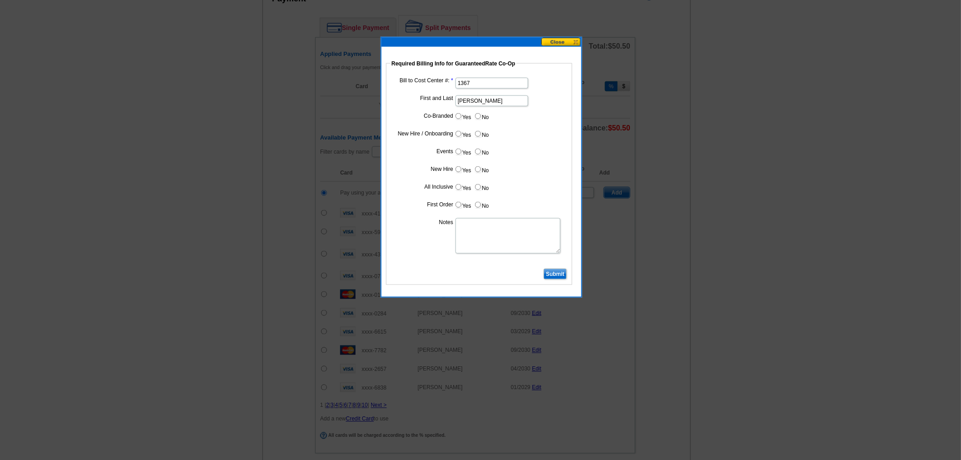
radio input "true"
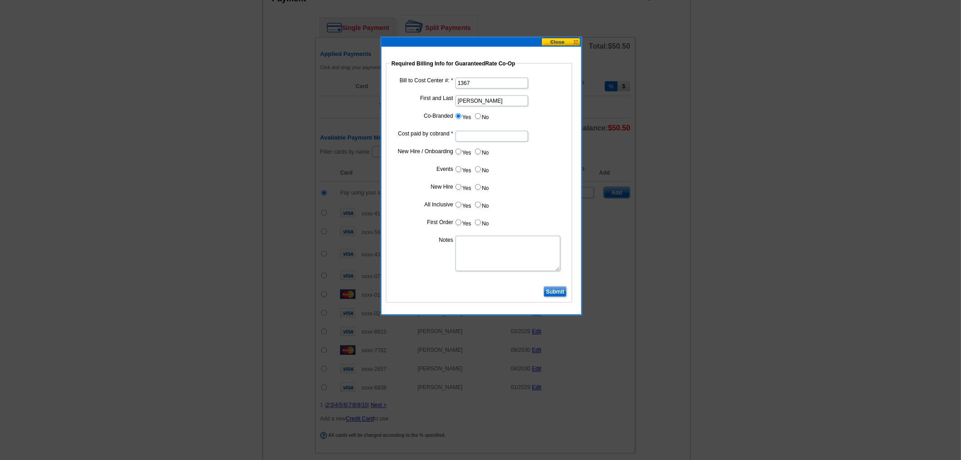
drag, startPoint x: 461, startPoint y: 132, endPoint x: 466, endPoint y: 138, distance: 7.7
click at [461, 132] on input "Cost paid by cobrand" at bounding box center [492, 136] width 73 height 11
type input "50%"
click at [476, 151] on input "No" at bounding box center [478, 152] width 6 height 6
radio input "true"
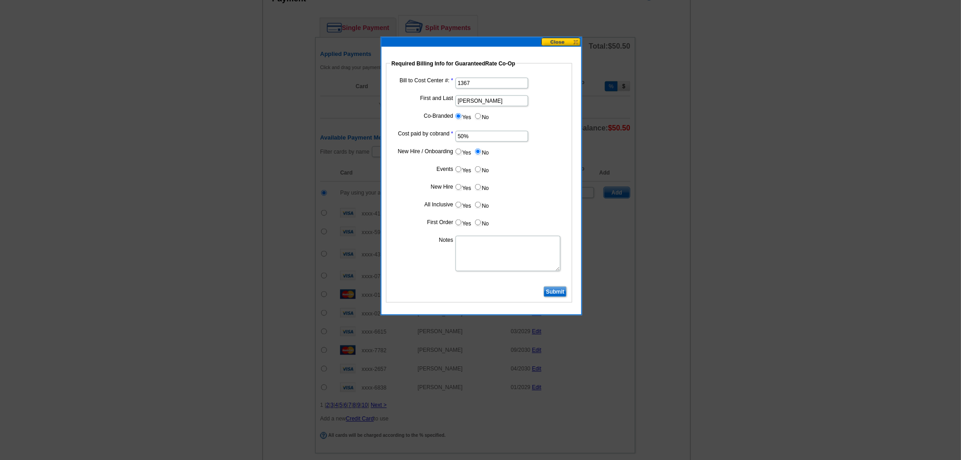
click at [476, 168] on input "No" at bounding box center [478, 169] width 6 height 6
radio input "true"
click at [480, 188] on input "No" at bounding box center [478, 187] width 6 height 6
radio input "true"
click at [480, 197] on dl "Bill to Cost Center #: 1367 First and Last John Noldan Co-Branded Yes No Cost p…" at bounding box center [479, 179] width 177 height 209
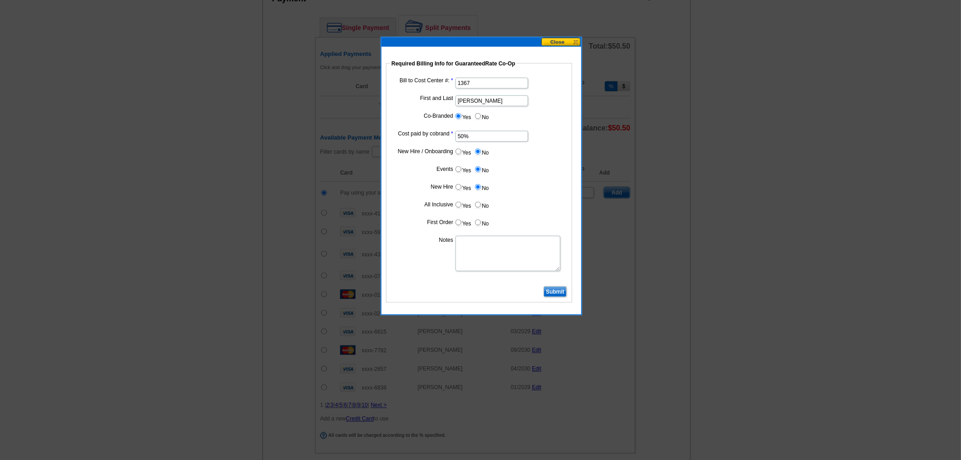
click at [480, 203] on input "No" at bounding box center [478, 205] width 6 height 6
radio input "true"
click at [476, 224] on label "No" at bounding box center [481, 222] width 15 height 10
click at [476, 224] on input "No" at bounding box center [478, 222] width 6 height 6
radio input "true"
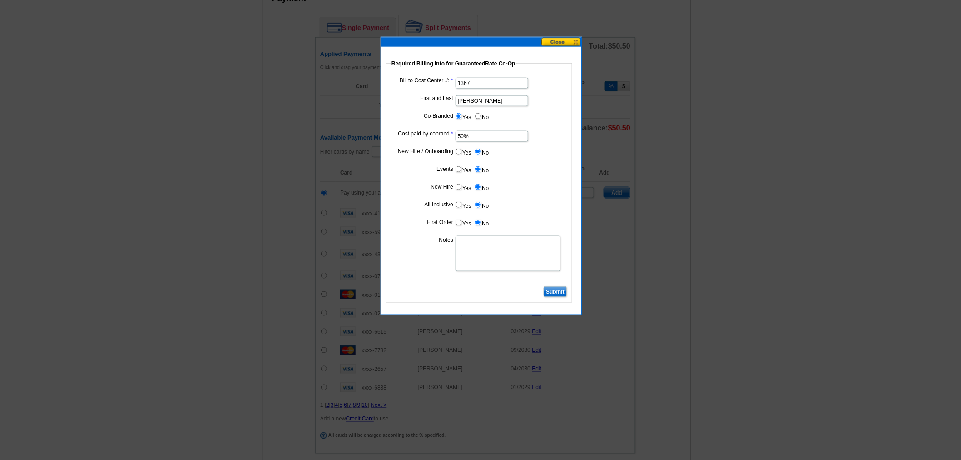
click at [491, 252] on textarea "Notes" at bounding box center [508, 253] width 105 height 35
paste textarea "1367"
type textarea "Bill to John Noldan at 1367"
click at [561, 291] on input "Submit" at bounding box center [555, 291] width 23 height 11
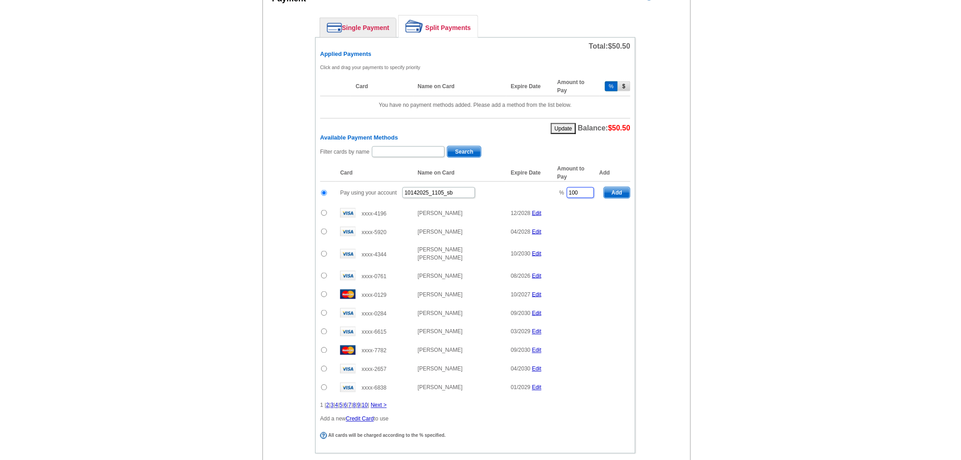
drag, startPoint x: 588, startPoint y: 183, endPoint x: 533, endPoint y: 185, distance: 54.6
click at [533, 185] on tr "Pay using your account 10142025_1105_sb % 100 Add" at bounding box center [475, 193] width 310 height 22
drag, startPoint x: 612, startPoint y: 183, endPoint x: 588, endPoint y: 173, distance: 25.5
click at [612, 187] on span "Add" at bounding box center [617, 192] width 26 height 11
type input "100"
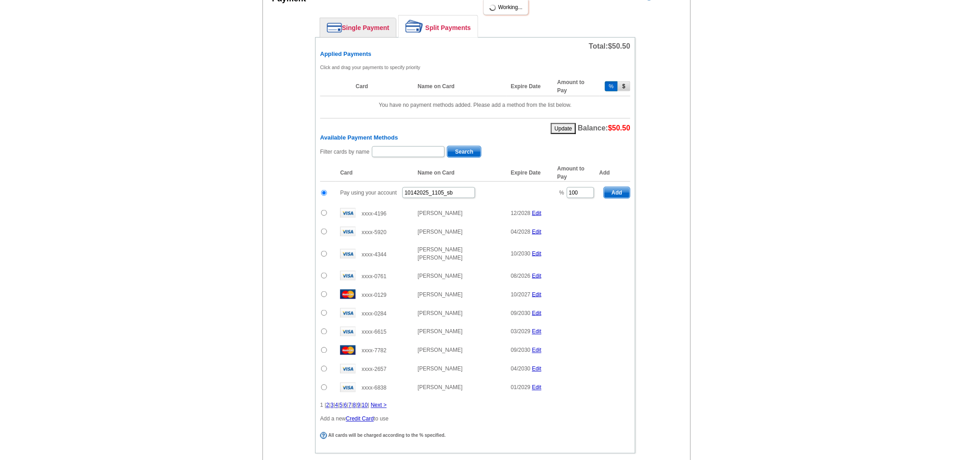
radio input "false"
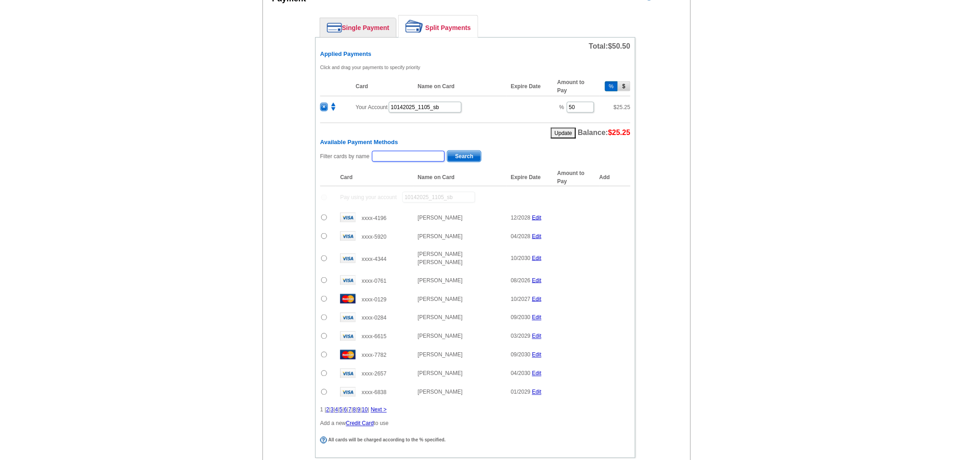
click at [431, 152] on input "text" at bounding box center [408, 156] width 73 height 11
type input "c"
type input "oreilly"
click at [462, 153] on span "Search" at bounding box center [464, 156] width 34 height 11
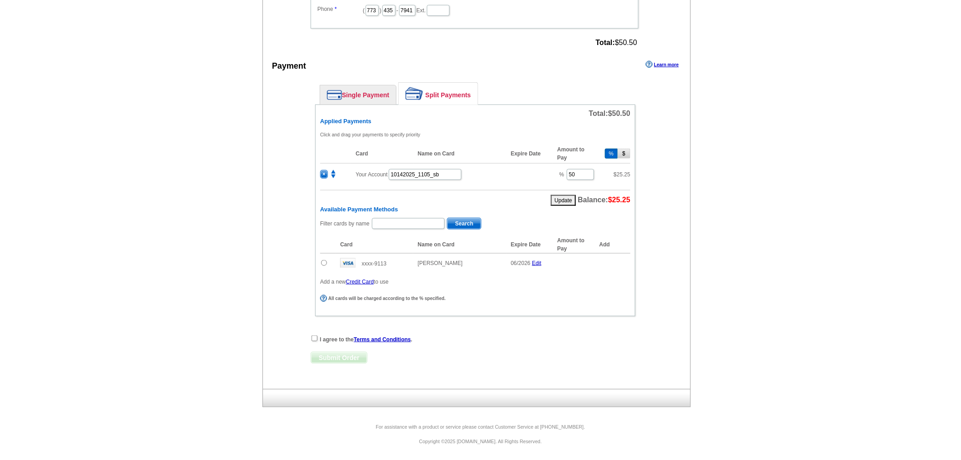
scroll to position [331, 0]
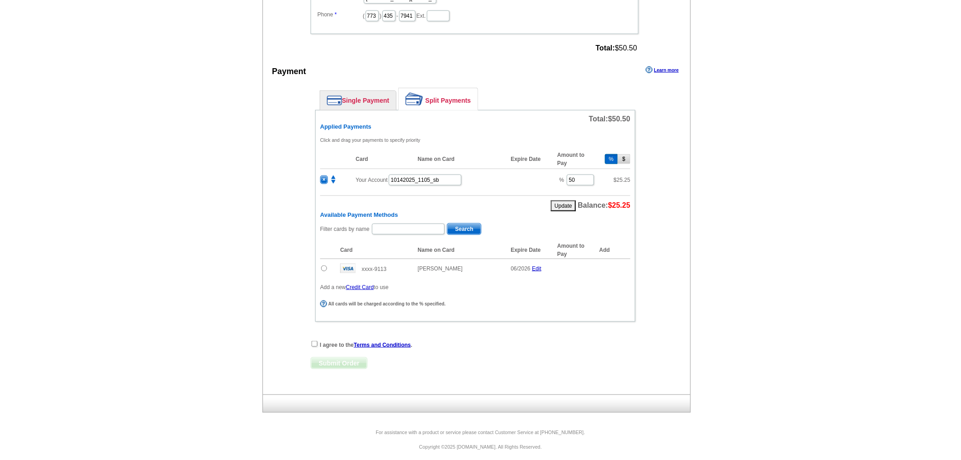
click at [327, 259] on td at bounding box center [327, 268] width 15 height 19
click at [323, 265] on input "radio" at bounding box center [324, 268] width 6 height 6
click at [623, 264] on span "Add" at bounding box center [617, 269] width 26 height 11
radio input "false"
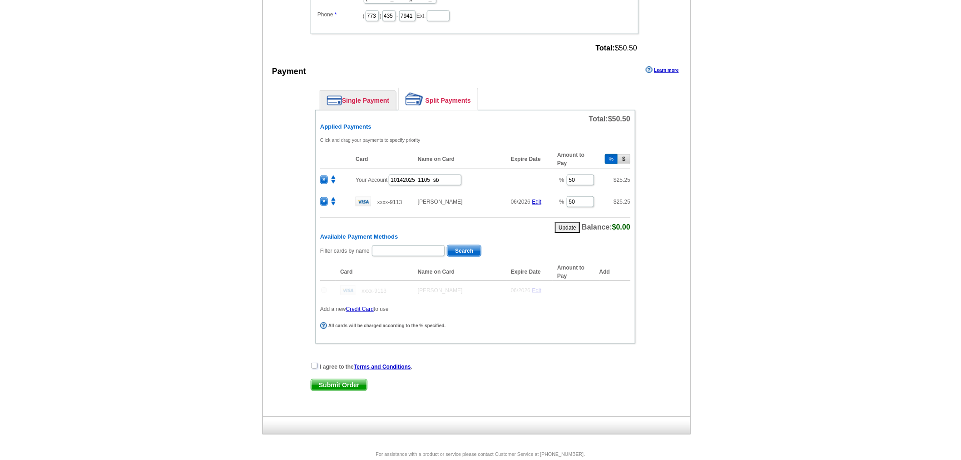
click at [312, 363] on input "checkbox" at bounding box center [315, 366] width 6 height 6
checkbox input "true"
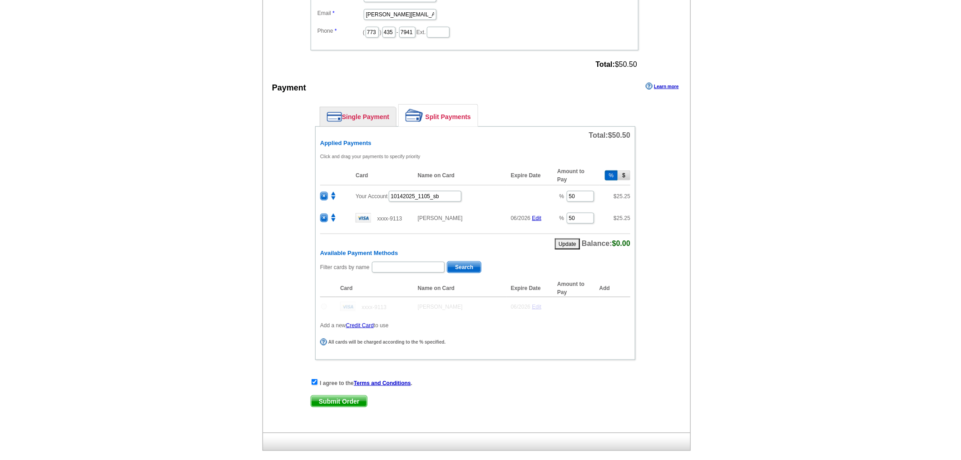
scroll to position [353, 0]
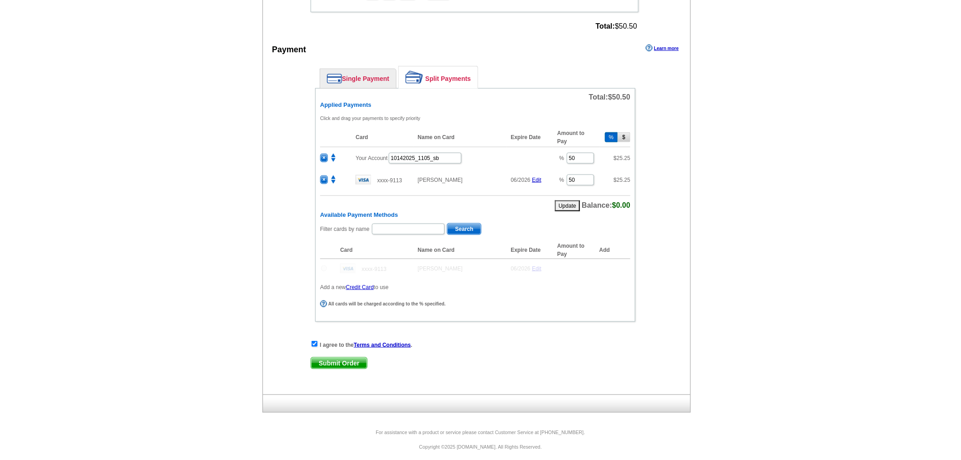
click at [352, 358] on span "Submit Order" at bounding box center [339, 363] width 56 height 11
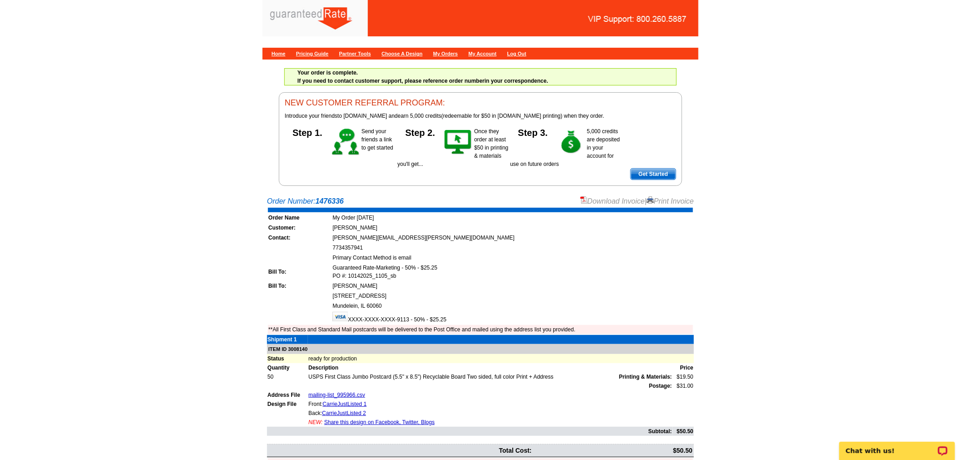
click at [598, 194] on main "Order Number: 1476336 Download Invoice | Print Invoice Order Name My Order [DAT…" at bounding box center [480, 344] width 961 height 306
click at [598, 203] on link "Download Invoice" at bounding box center [613, 201] width 65 height 8
